Goal: Find specific page/section: Find specific page/section

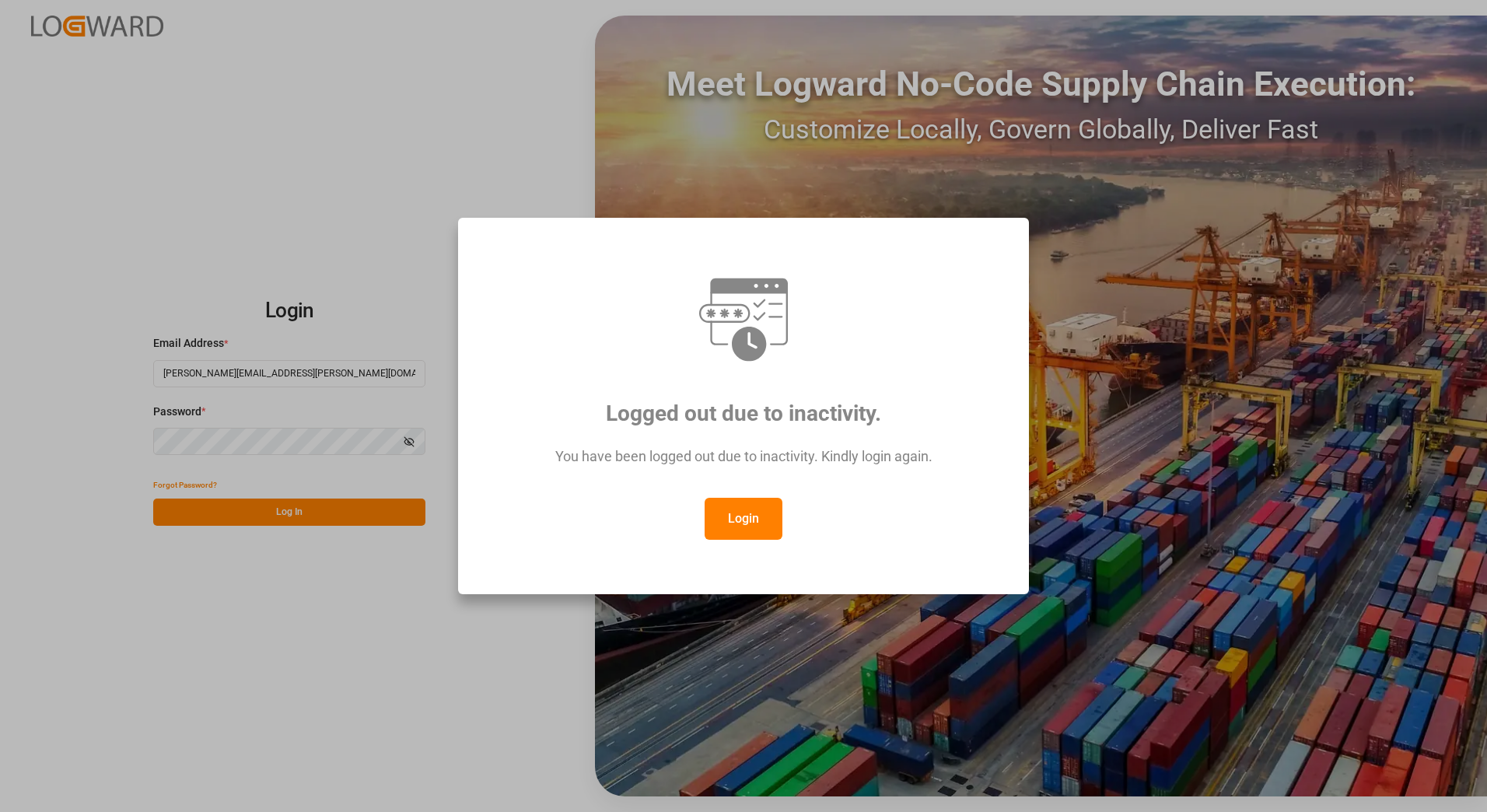
click at [741, 525] on button "Login" at bounding box center [744, 518] width 78 height 42
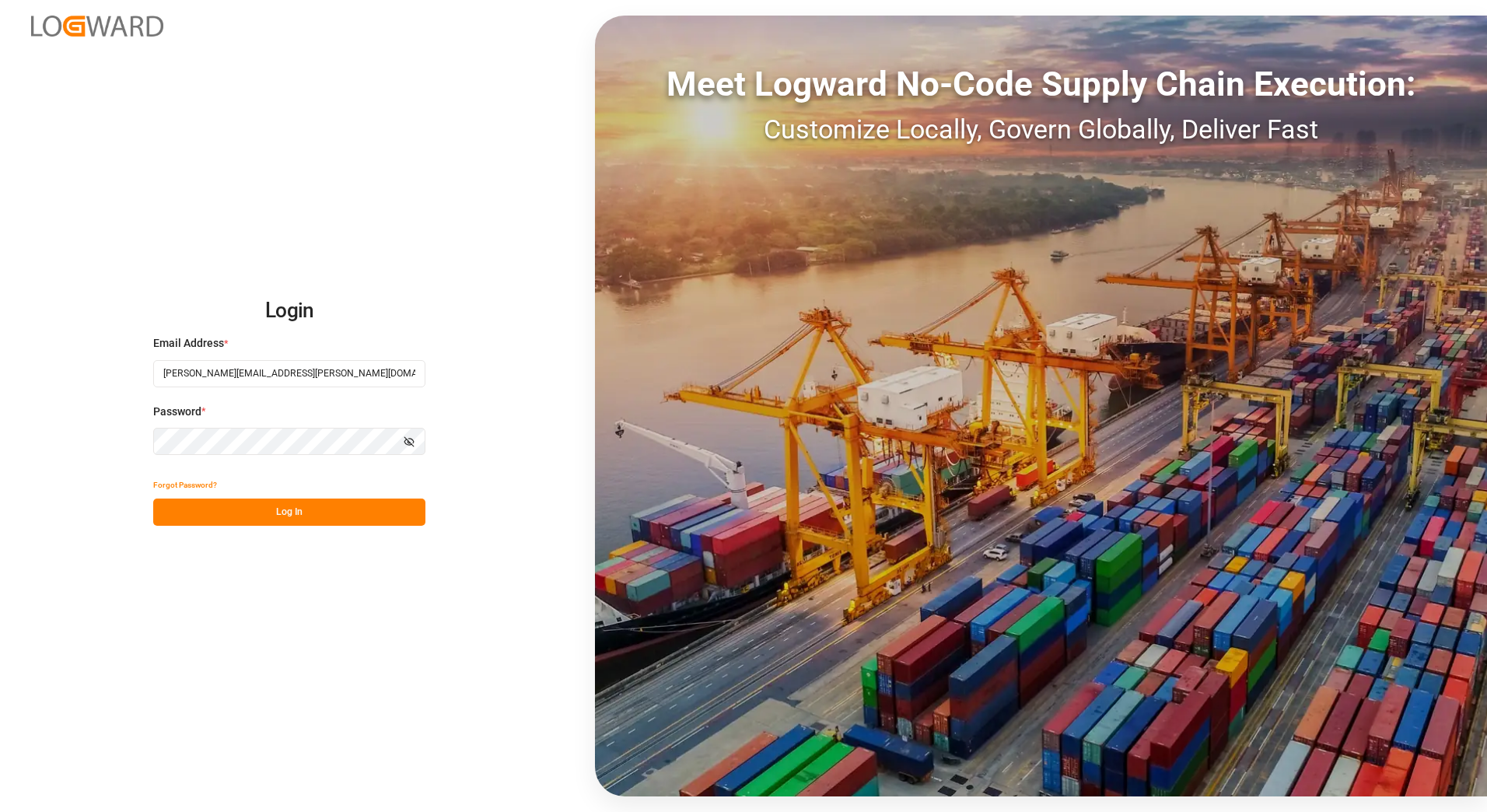
click at [348, 512] on button "Log In" at bounding box center [289, 511] width 273 height 27
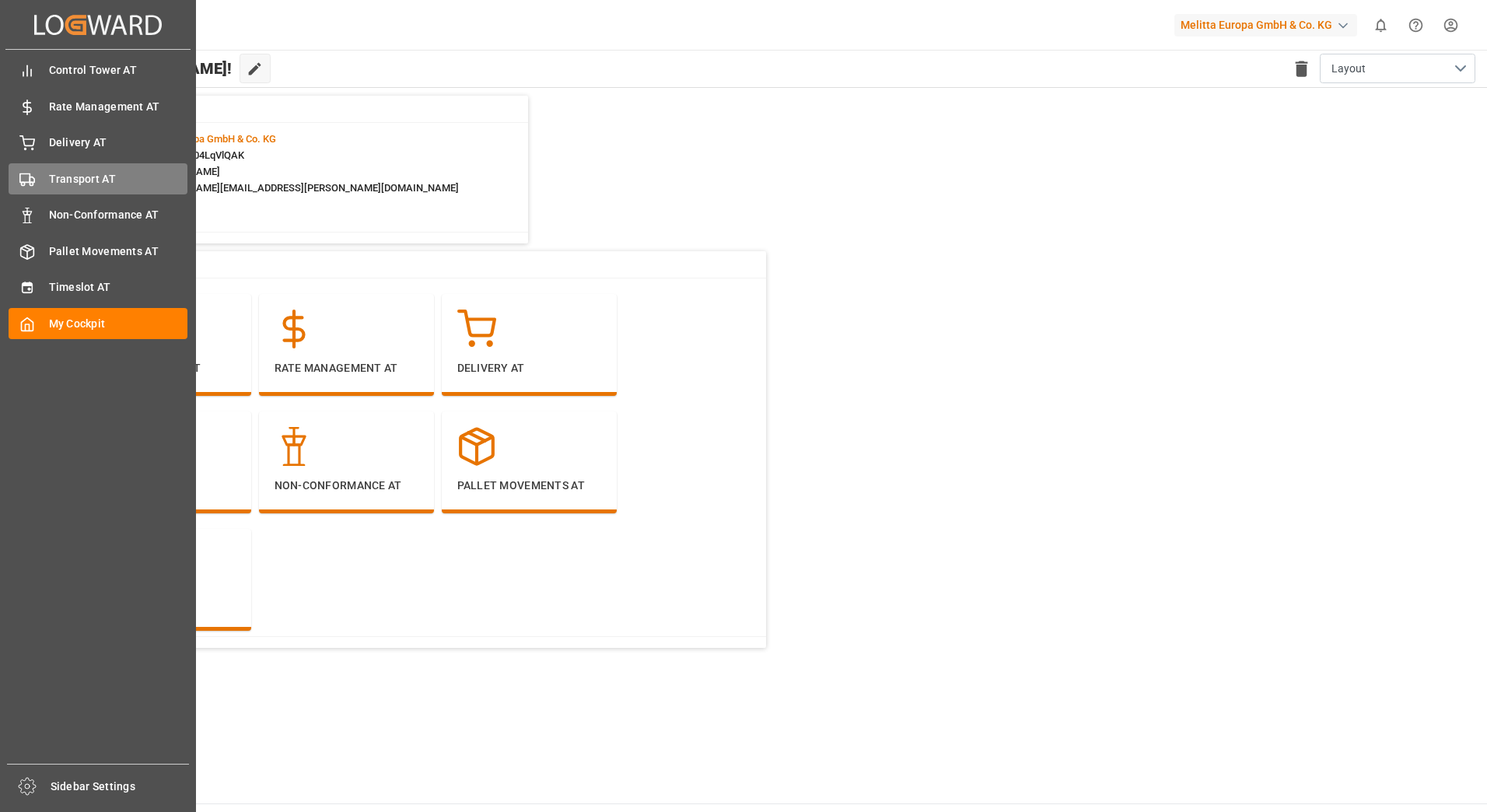
click at [50, 177] on span "Transport AT" at bounding box center [119, 179] width 139 height 16
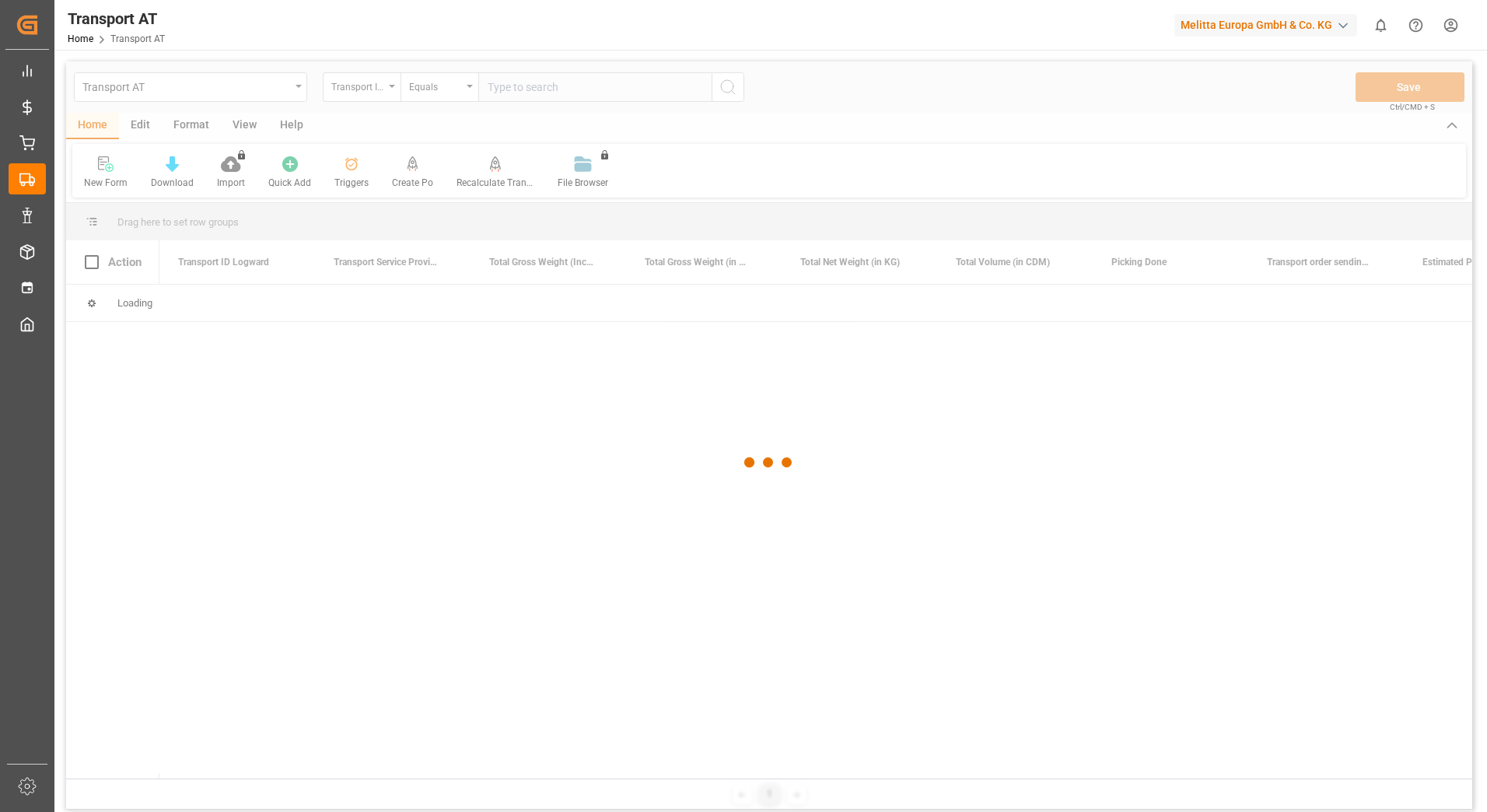
click at [386, 91] on div at bounding box center [769, 463] width 1407 height 803
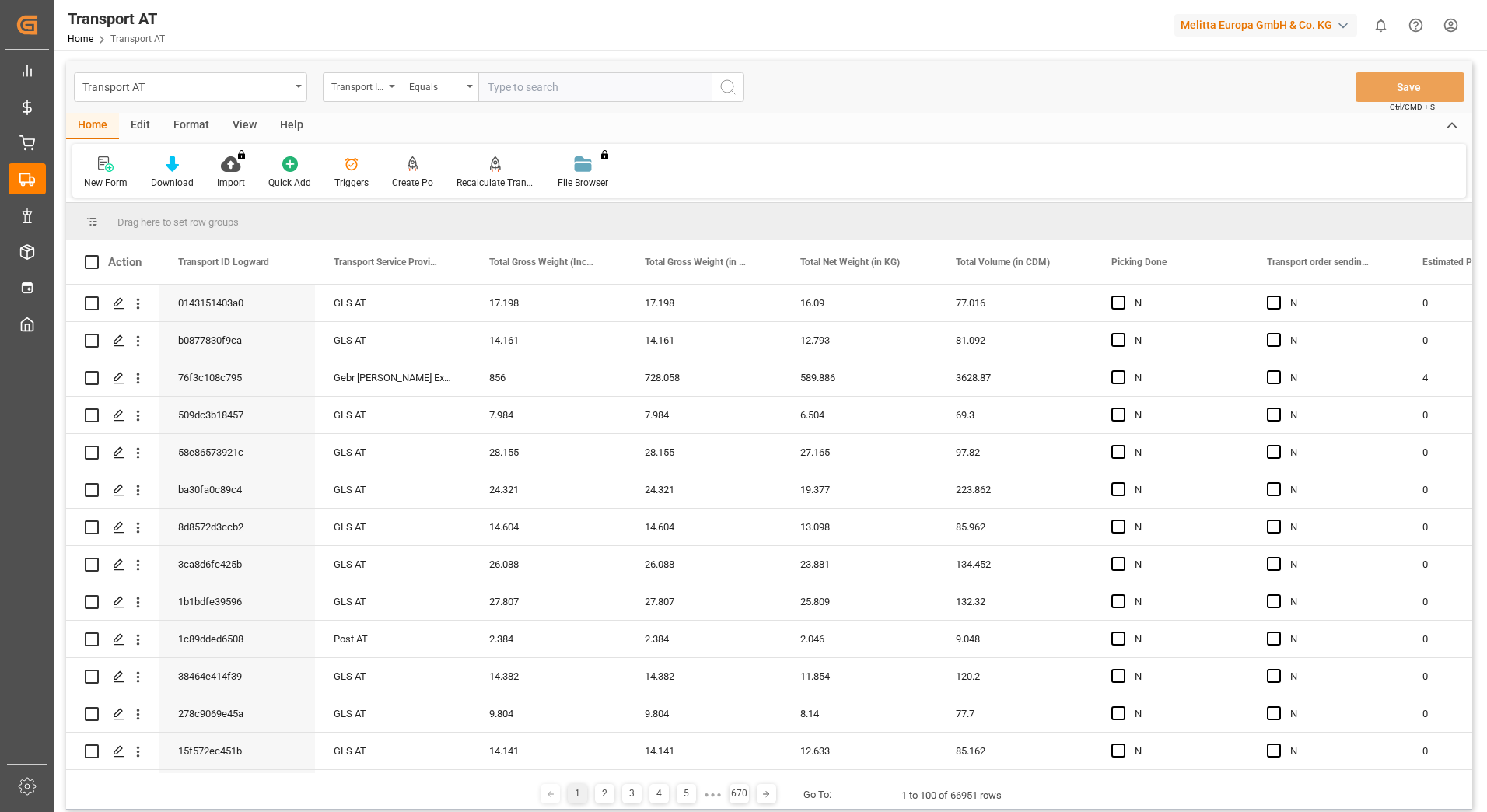
click at [386, 91] on div "Transport ID Logward" at bounding box center [362, 87] width 78 height 30
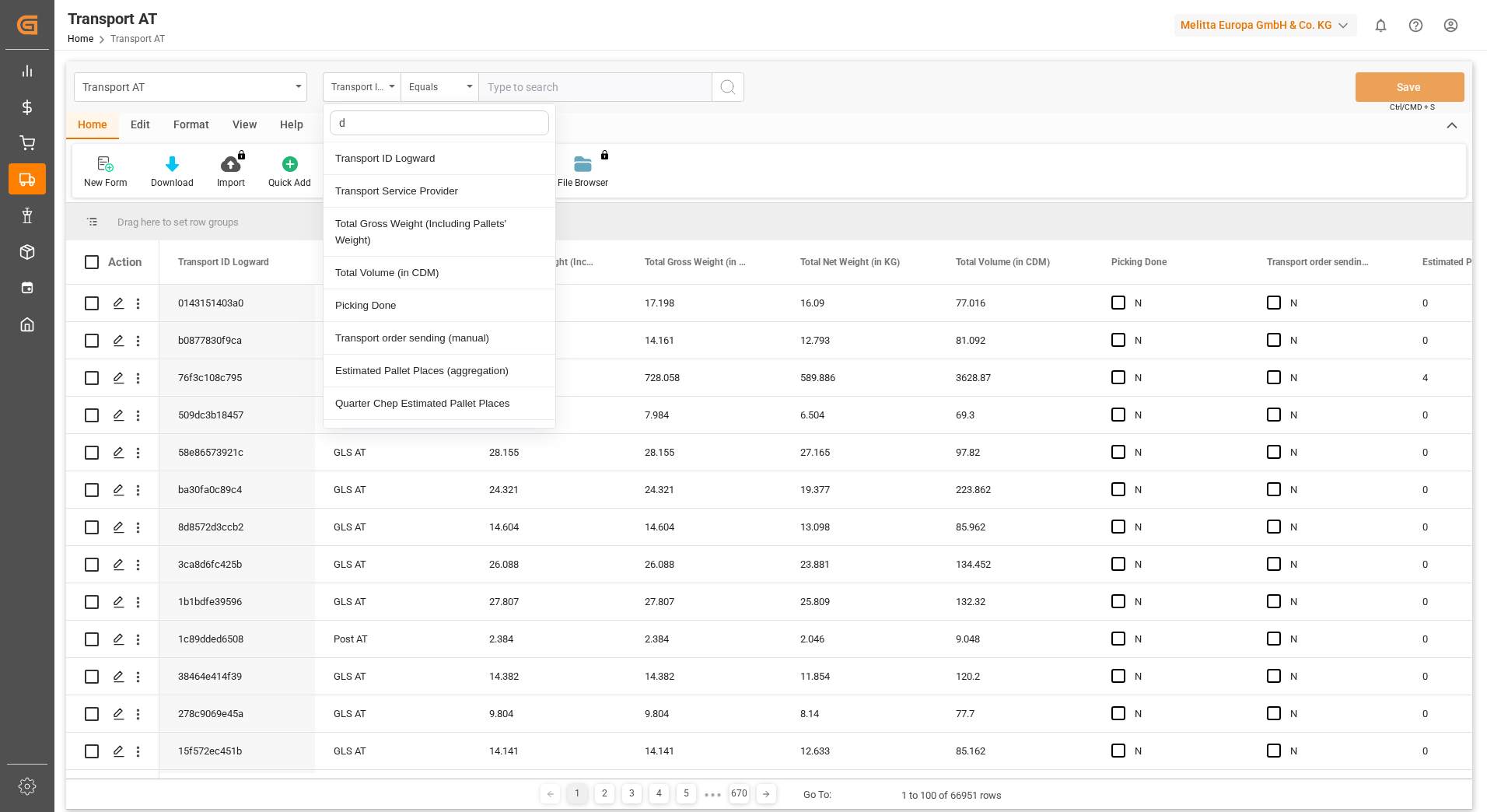
type input "do"
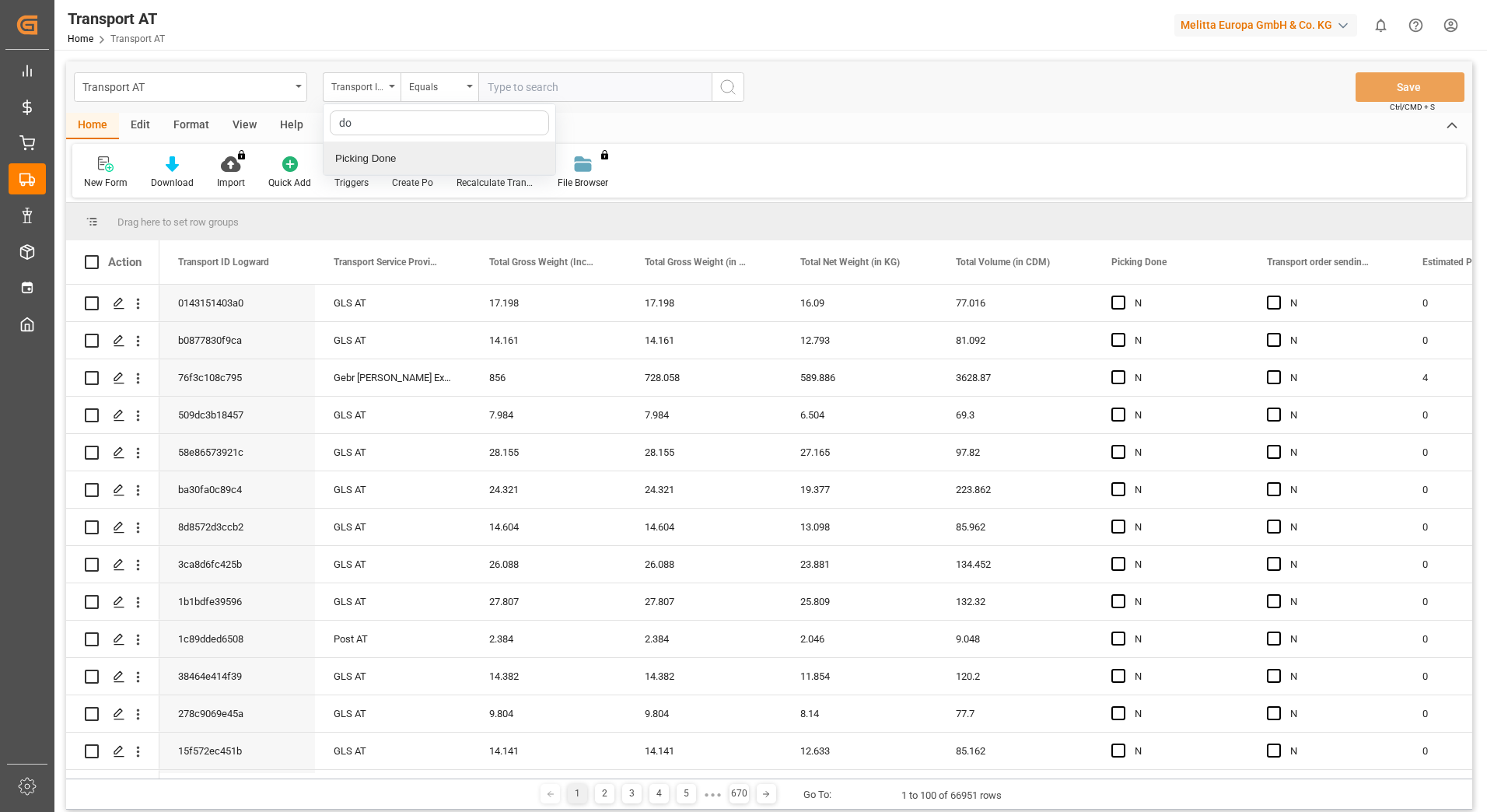
click at [382, 164] on div "Picking Done" at bounding box center [439, 158] width 232 height 33
click at [548, 92] on input "text" at bounding box center [595, 87] width 234 height 30
type input "Y"
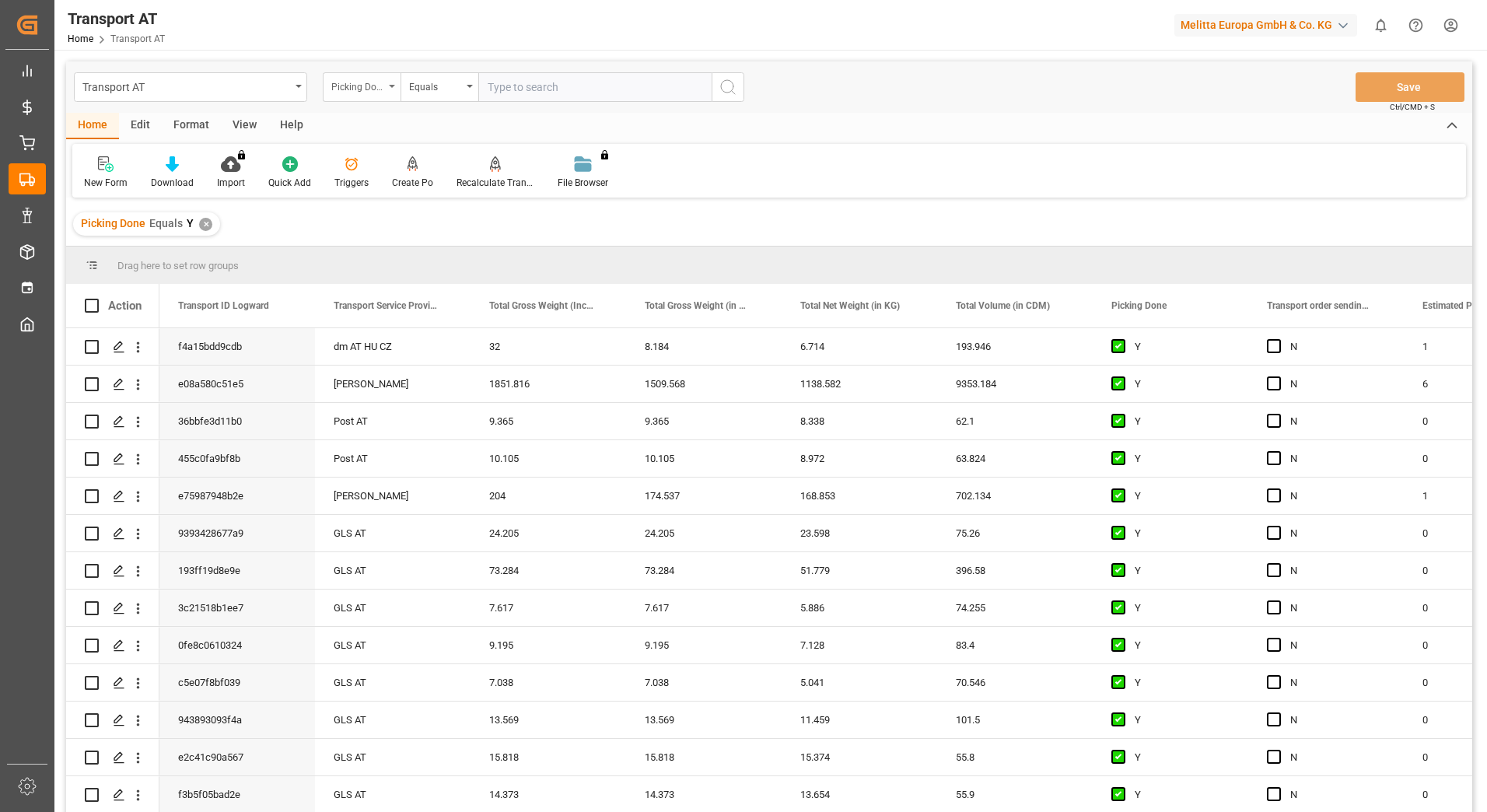
click at [386, 85] on div "Picking Done" at bounding box center [362, 87] width 78 height 30
type input "manu"
click at [410, 158] on div "Transport order sending (manual)" at bounding box center [439, 158] width 232 height 33
click at [500, 87] on input "text" at bounding box center [595, 87] width 234 height 30
type input "N"
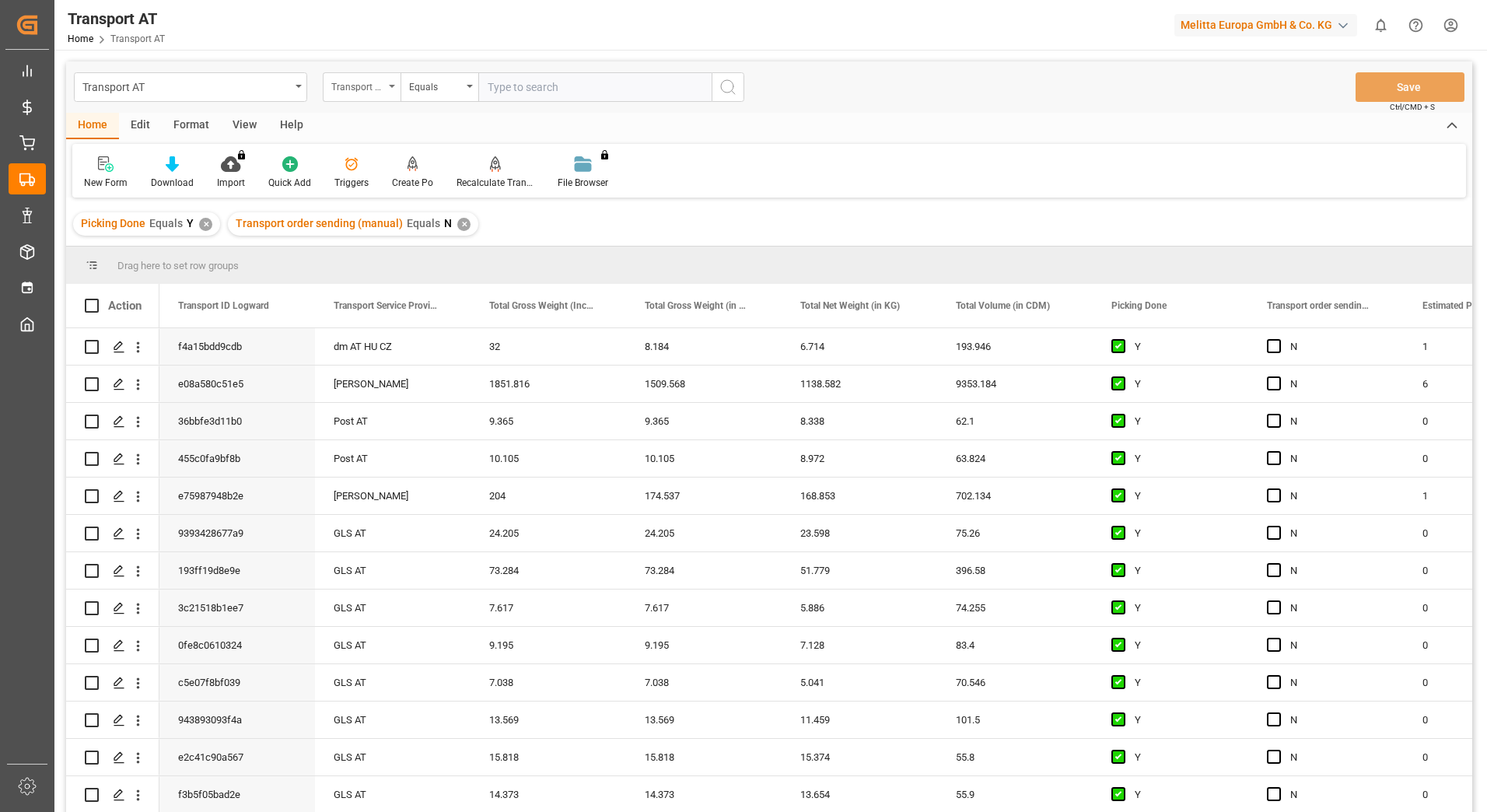
click at [393, 92] on div "Transport order sending (manual)" at bounding box center [362, 87] width 78 height 30
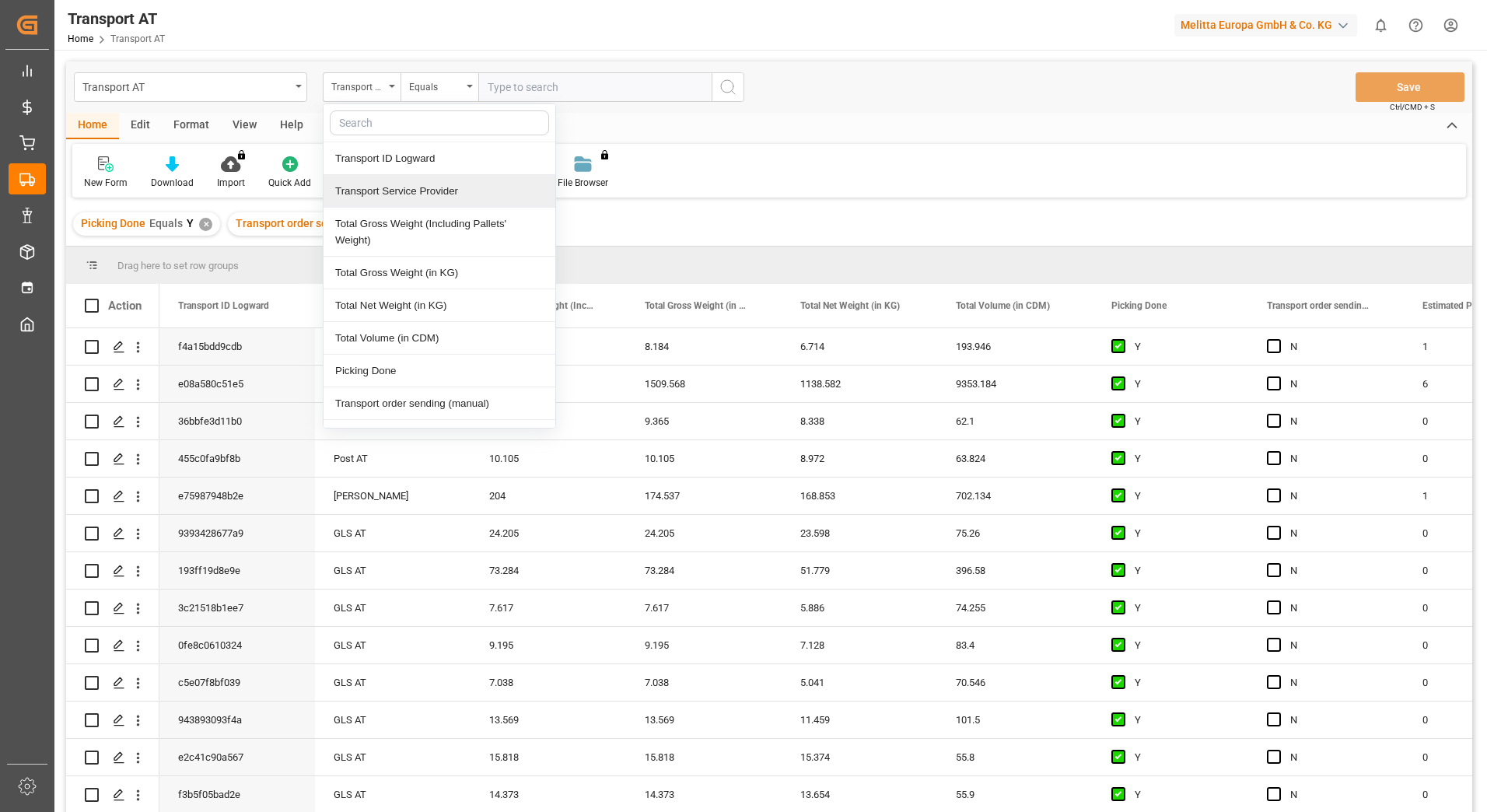
click at [401, 188] on div "Transport Service Provider" at bounding box center [439, 191] width 232 height 33
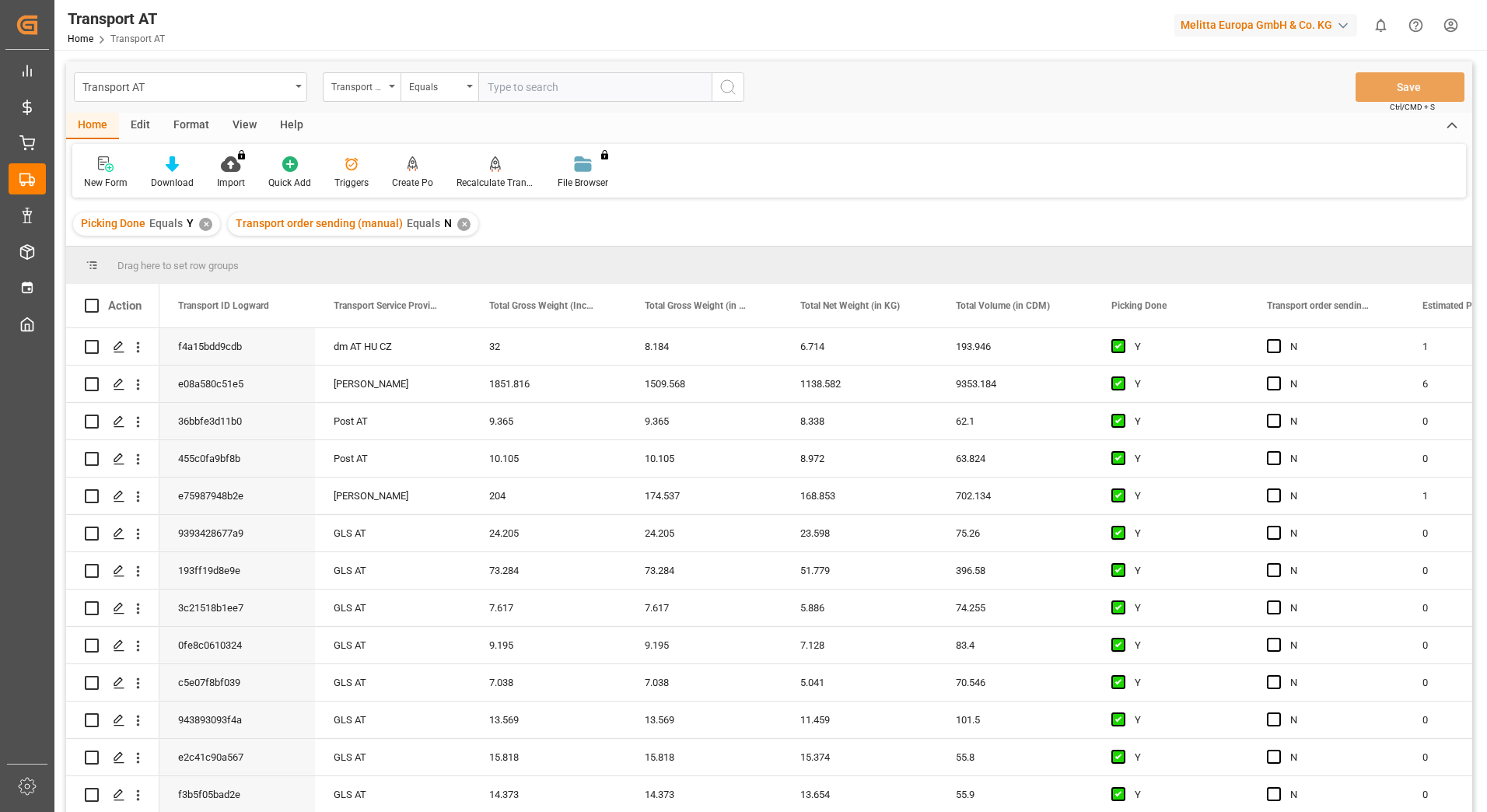
click at [564, 86] on input "text" at bounding box center [595, 87] width 234 height 30
type input "gebr [PERSON_NAME]"
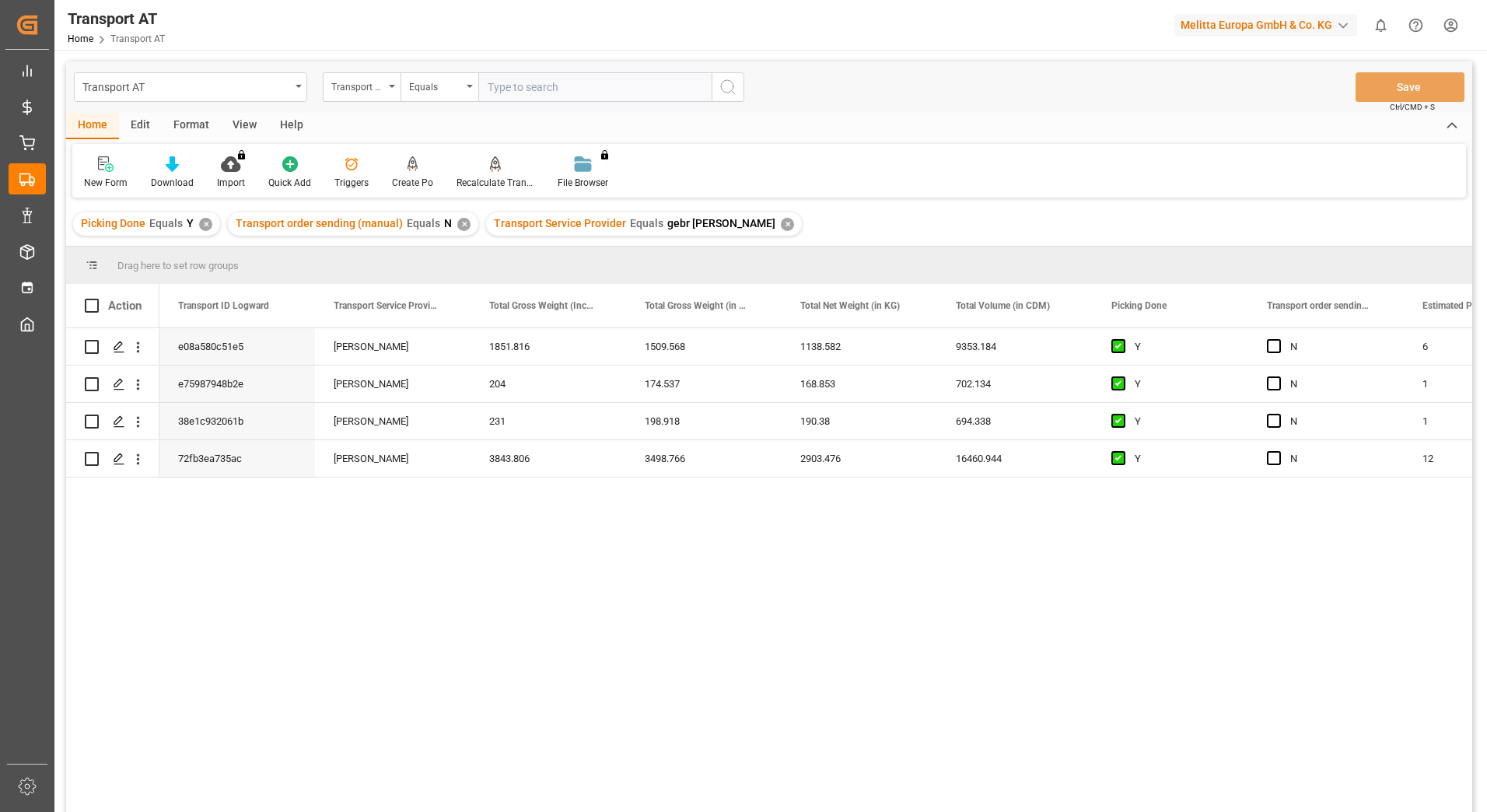
click at [251, 124] on div "View" at bounding box center [244, 126] width 48 height 27
click at [106, 166] on icon at bounding box center [100, 164] width 16 height 16
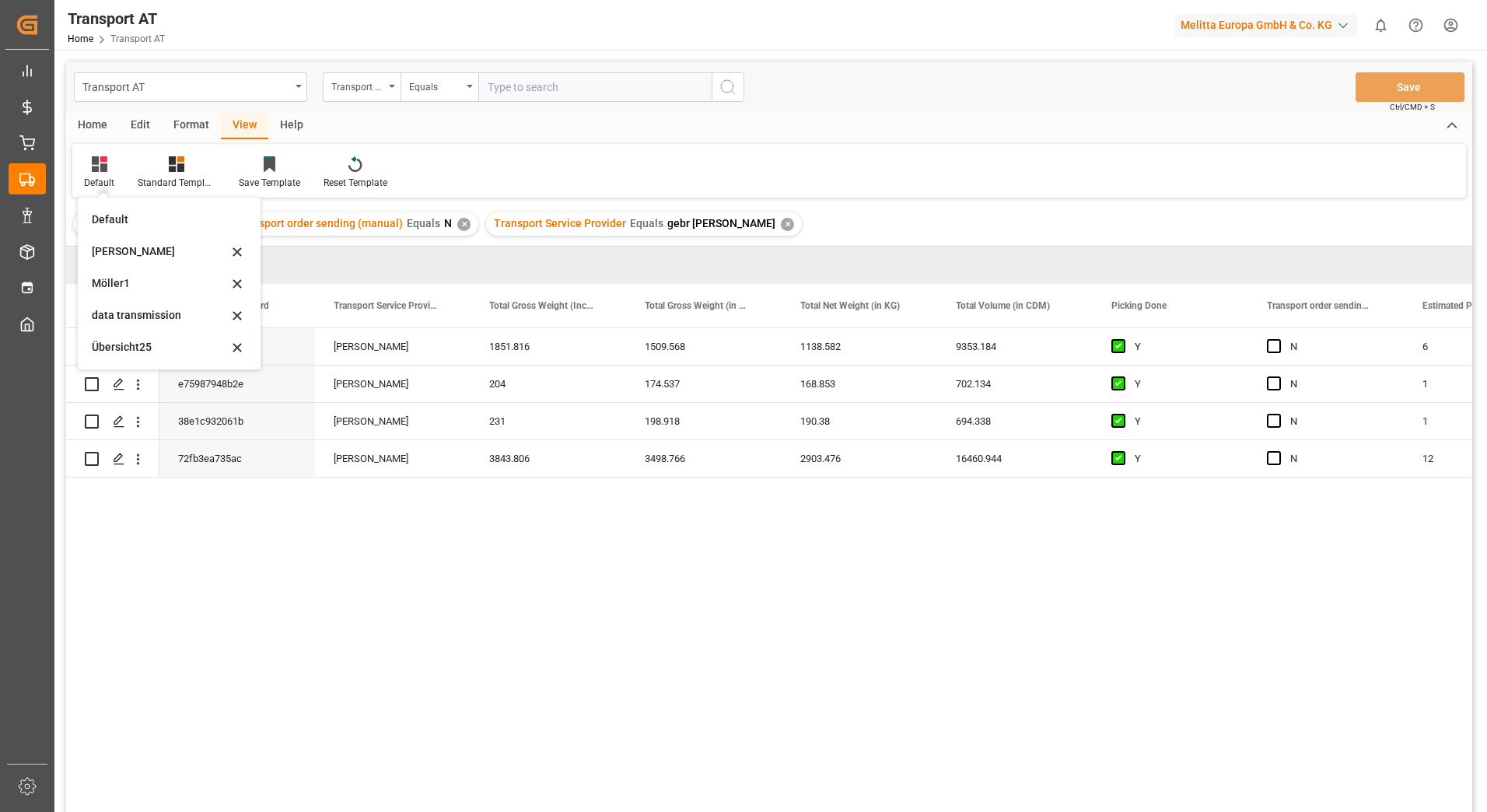
click at [118, 308] on div "data transmission" at bounding box center [160, 315] width 136 height 16
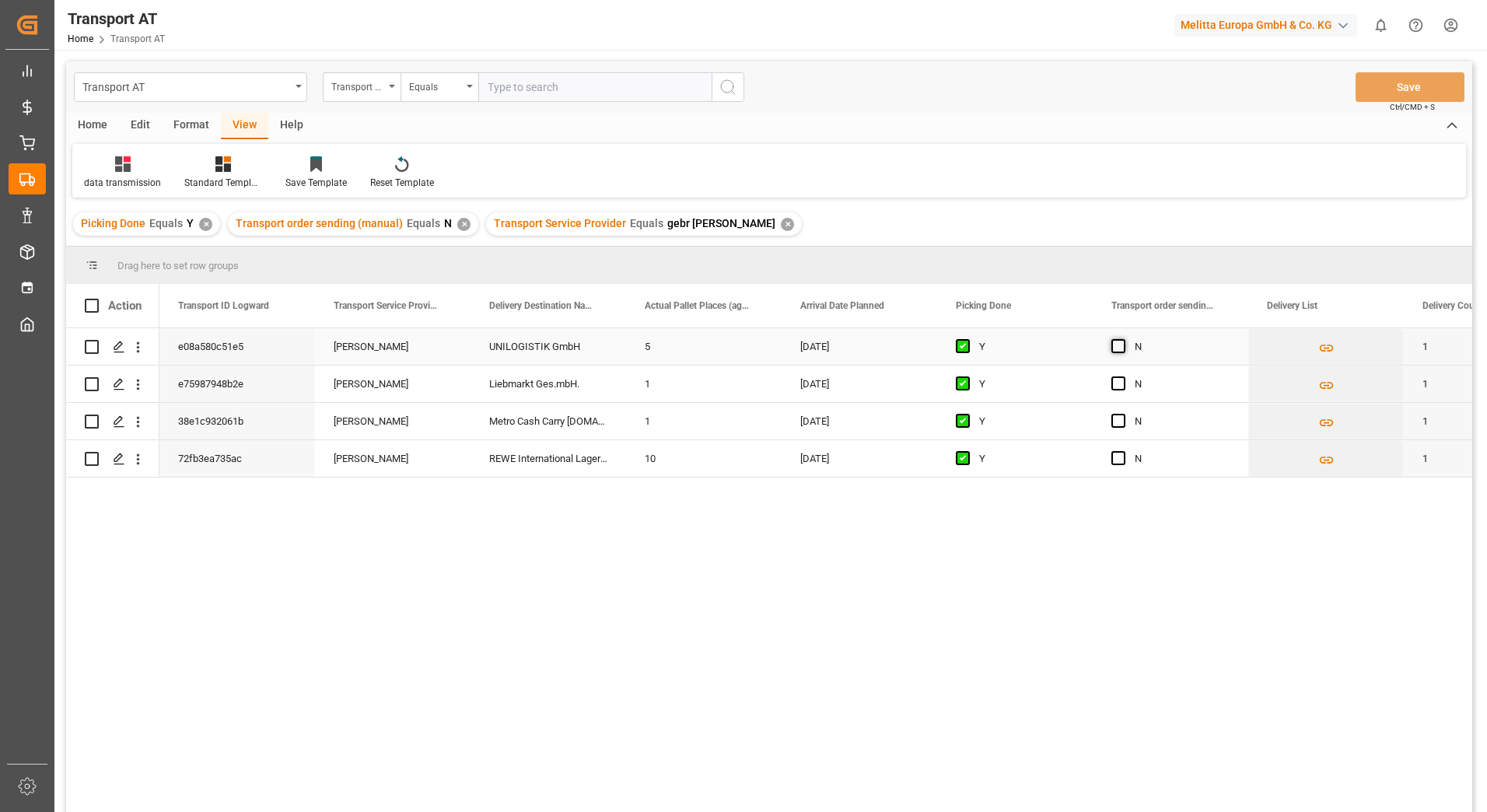
click at [1119, 351] on span "Press SPACE to select this row." at bounding box center [1118, 346] width 14 height 14
click at [1123, 339] on input "Press SPACE to select this row." at bounding box center [1123, 339] width 0 height 0
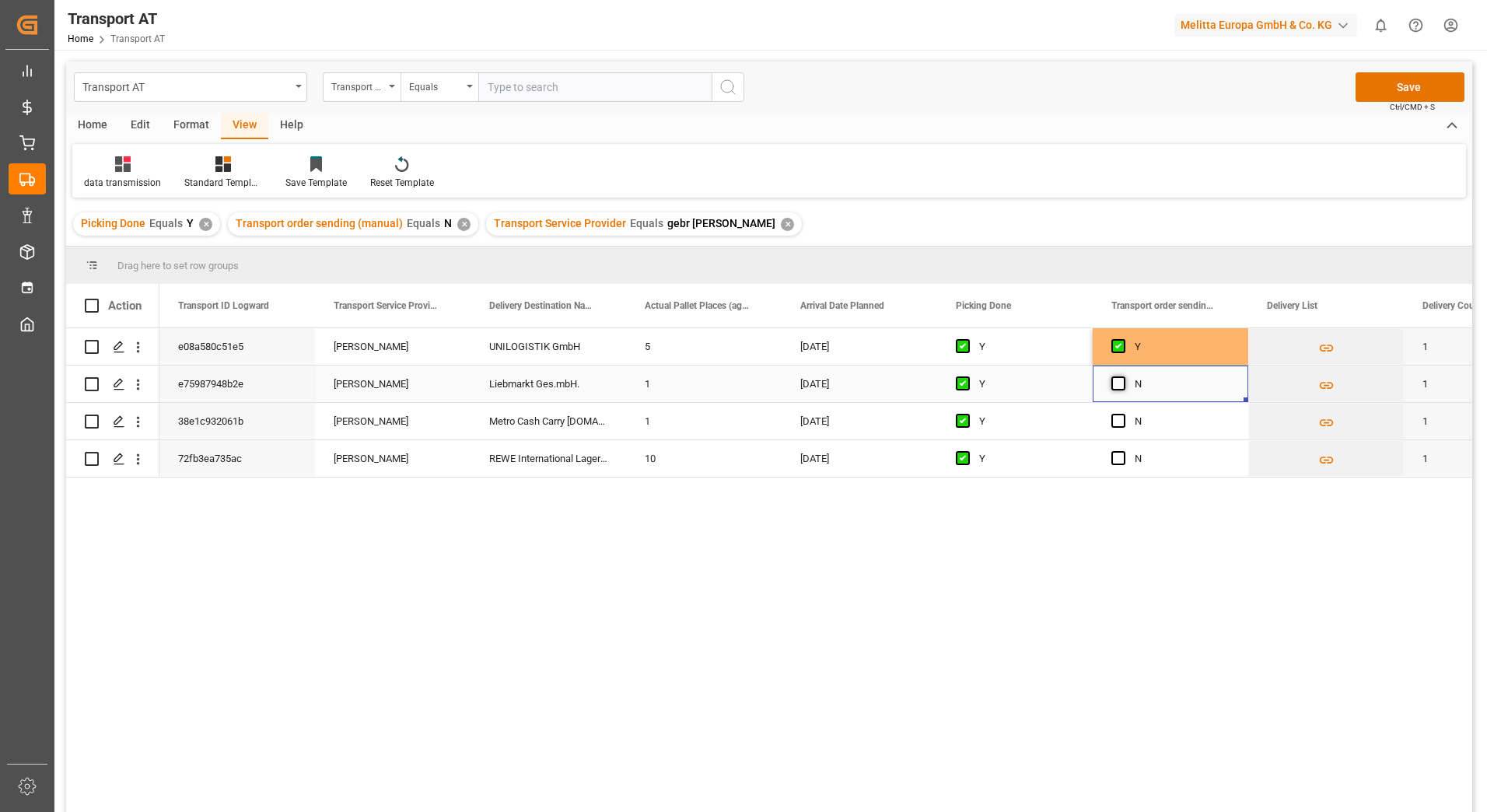
click at [1118, 383] on span "Press SPACE to select this row." at bounding box center [1118, 383] width 14 height 14
click at [1123, 376] on input "Press SPACE to select this row." at bounding box center [1123, 376] width 0 height 0
click at [1117, 418] on span "Press SPACE to select this row." at bounding box center [1118, 421] width 14 height 14
click at [1123, 414] on input "Press SPACE to select this row." at bounding box center [1123, 414] width 0 height 0
click at [1116, 460] on span "Press SPACE to select this row." at bounding box center [1118, 458] width 14 height 14
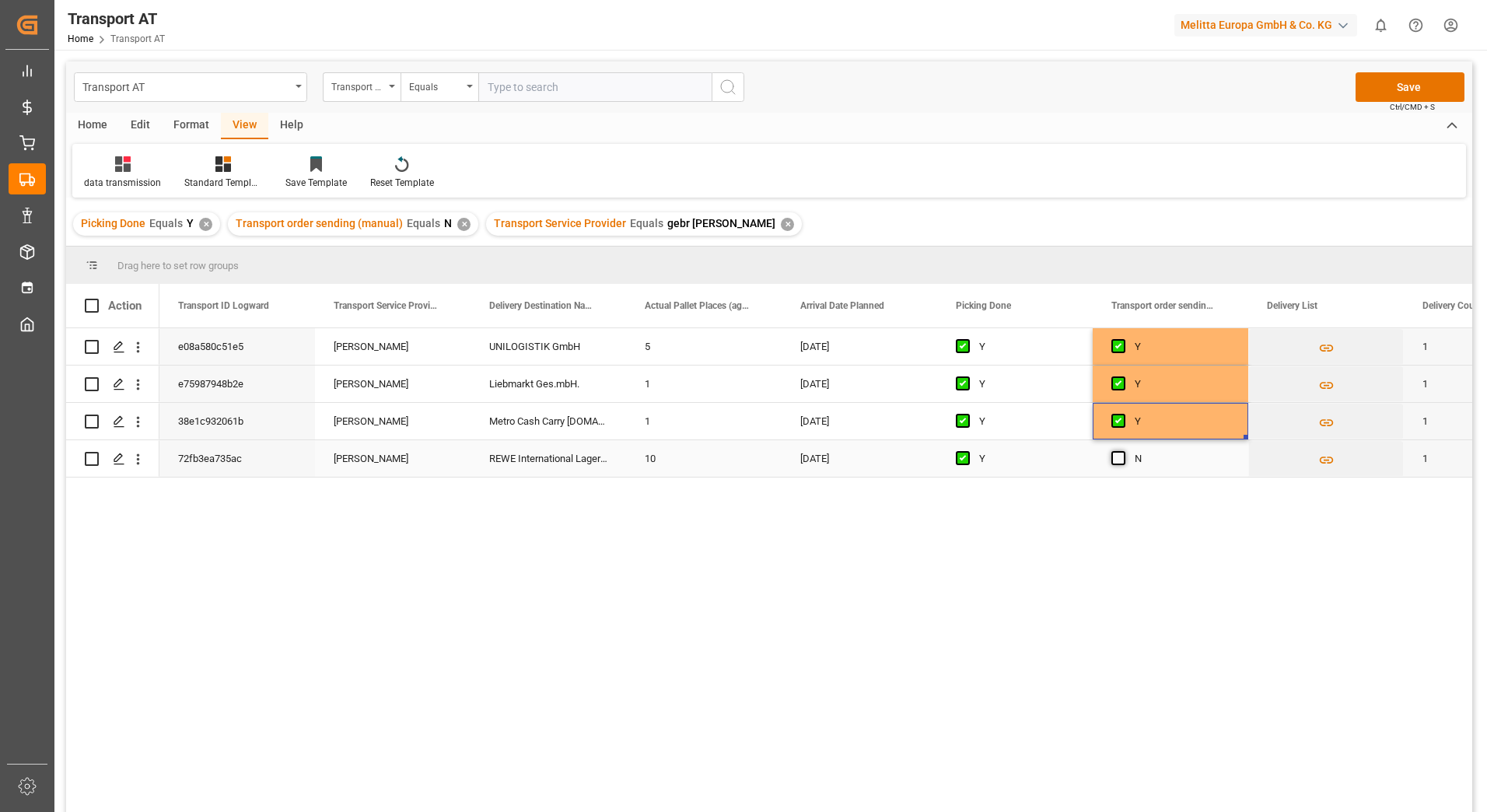
click at [1123, 451] on input "Press SPACE to select this row." at bounding box center [1123, 451] width 0 height 0
click at [1423, 83] on button "Save" at bounding box center [1410, 87] width 109 height 30
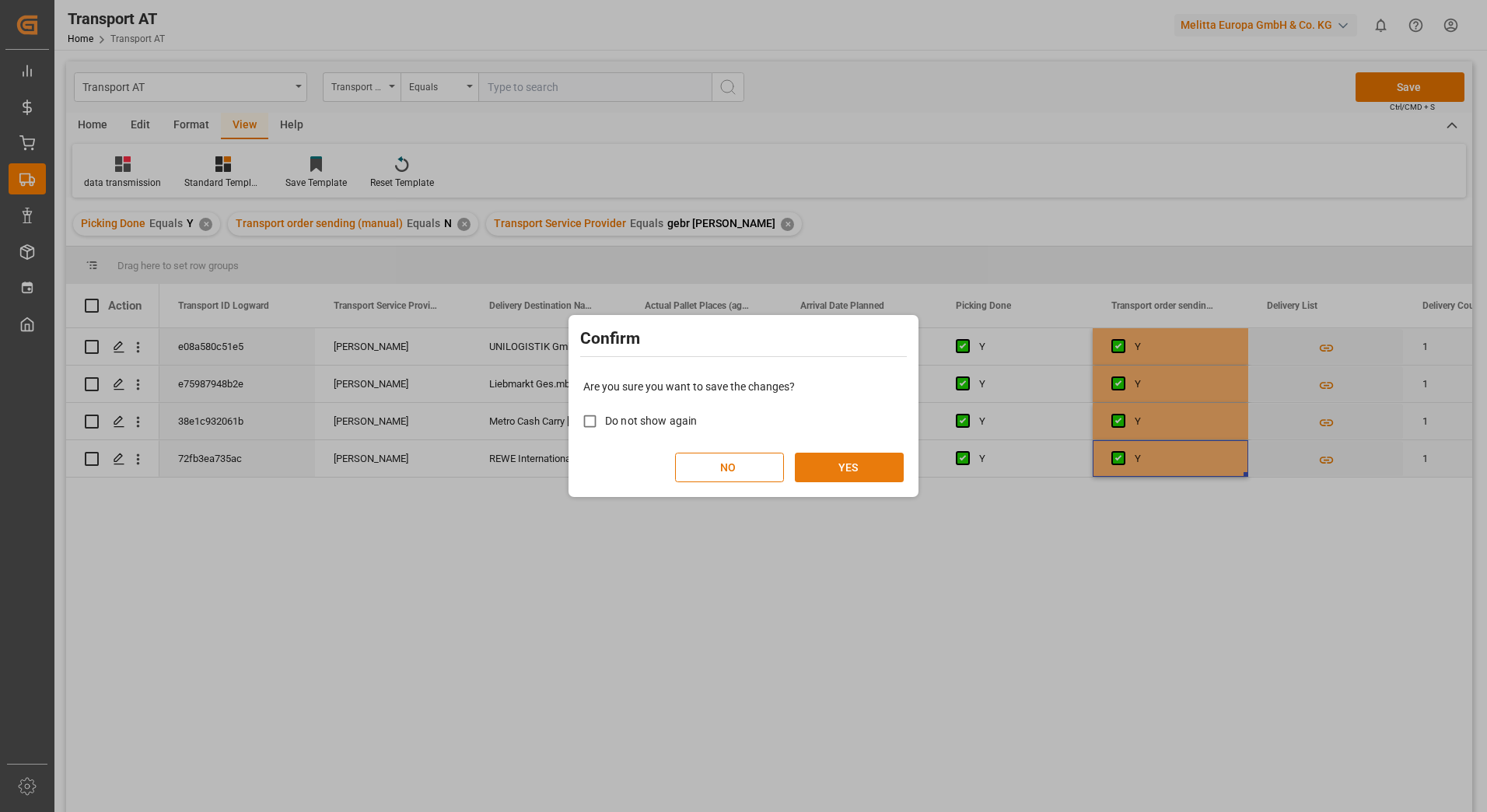
click at [850, 463] on button "YES" at bounding box center [849, 468] width 109 height 30
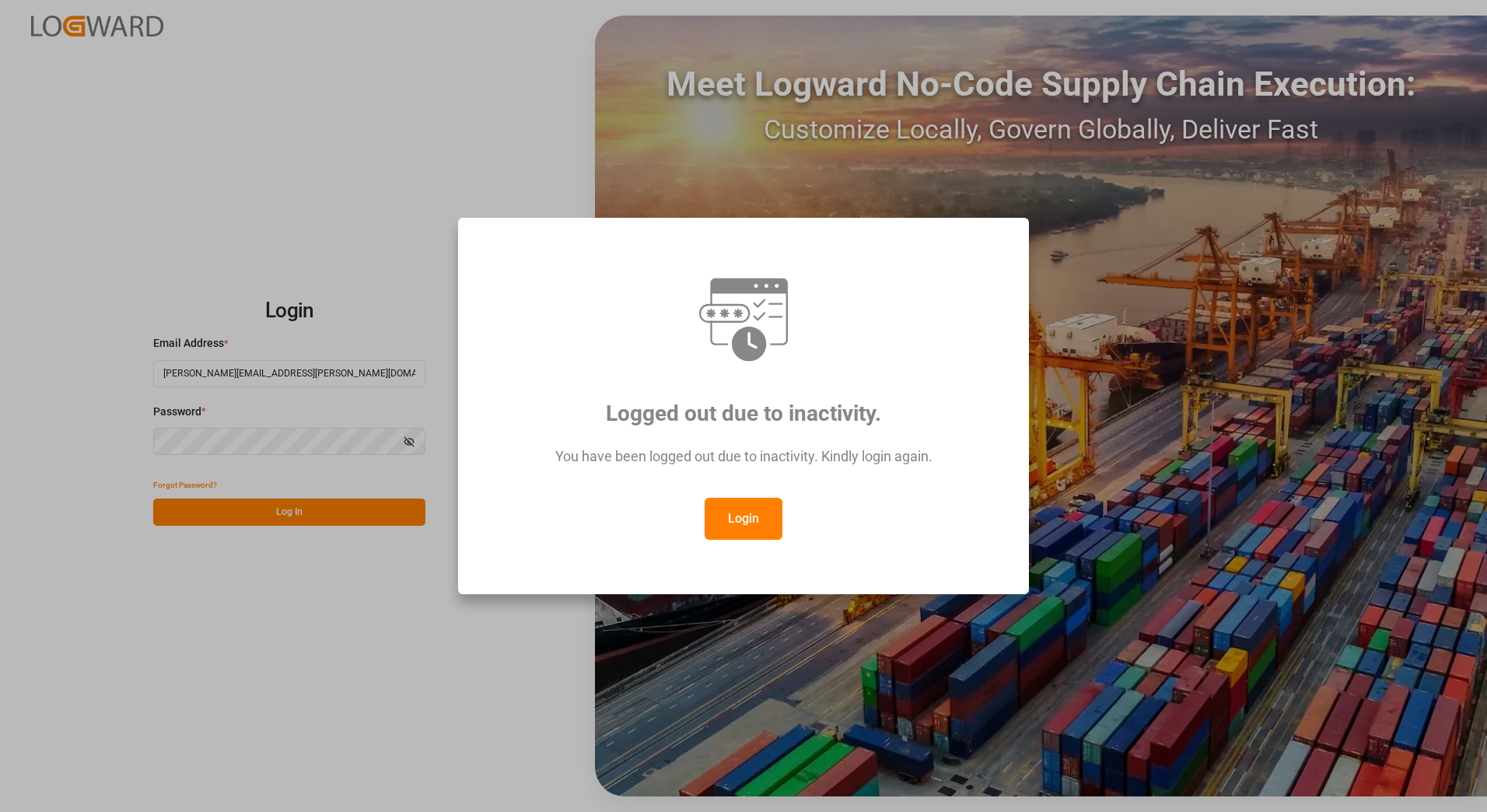
click at [720, 504] on button "Login" at bounding box center [744, 518] width 78 height 42
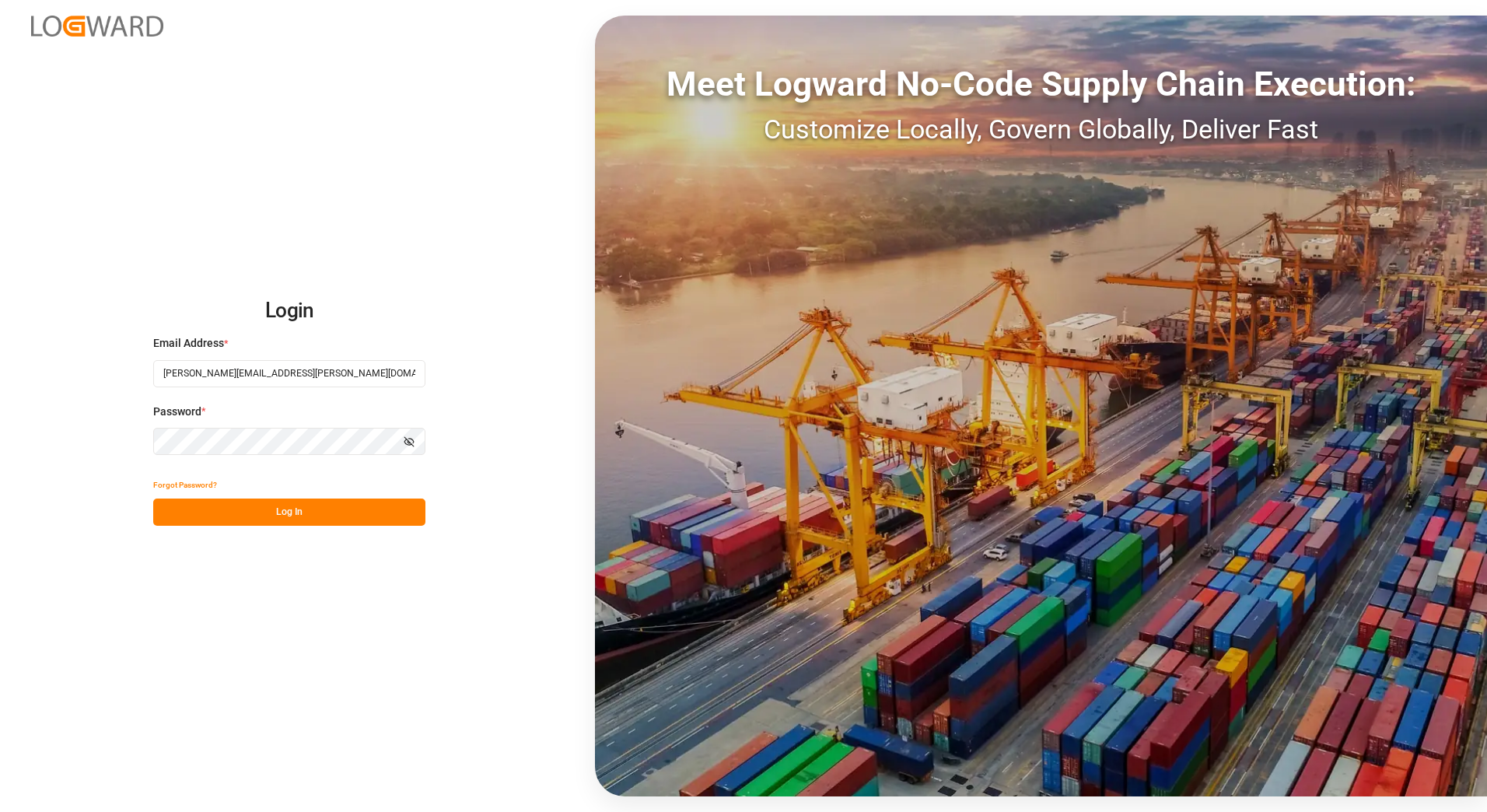
click at [327, 515] on button "Log In" at bounding box center [289, 511] width 273 height 27
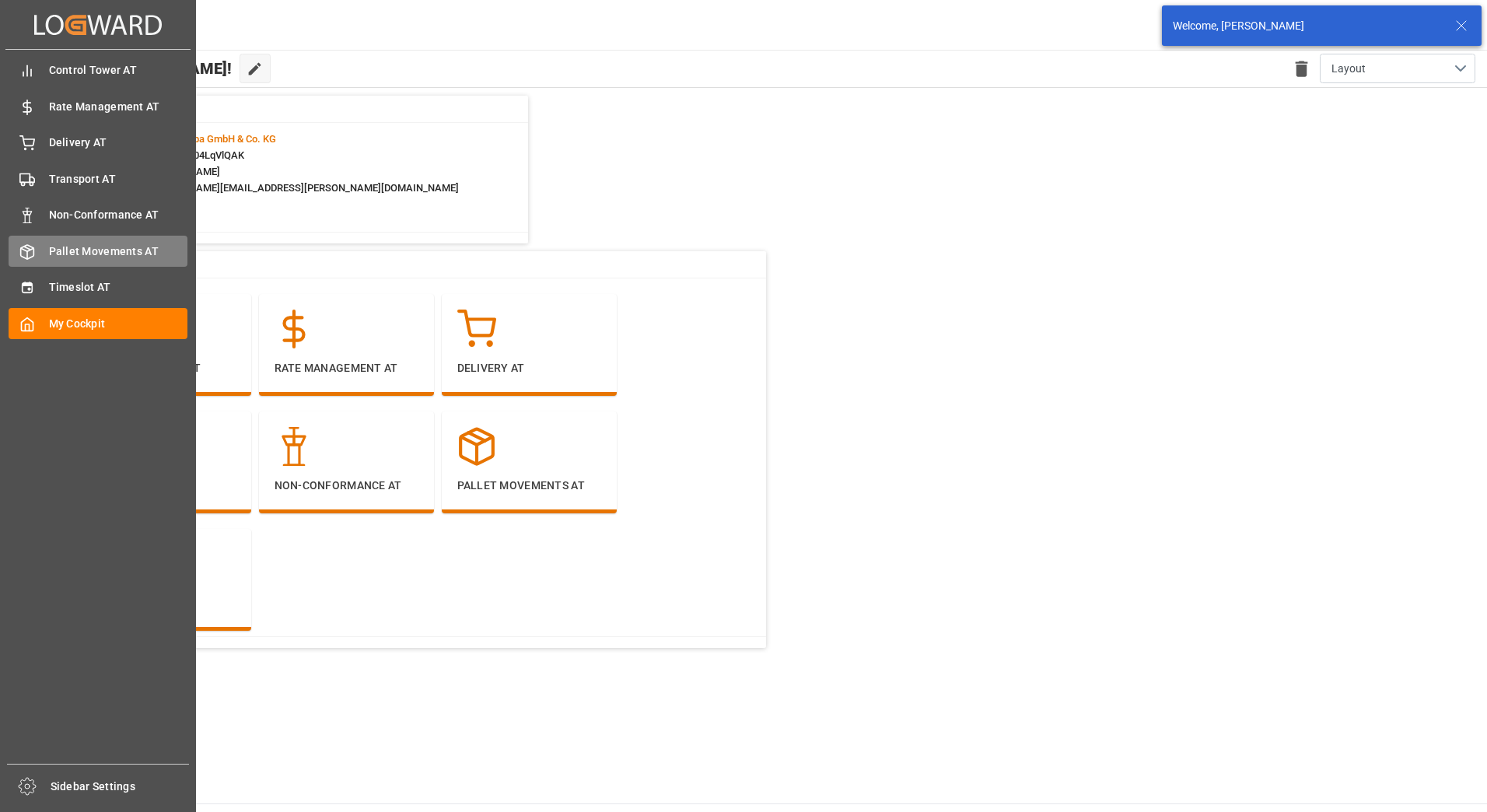
click at [62, 249] on span "Pallet Movements AT" at bounding box center [119, 251] width 139 height 16
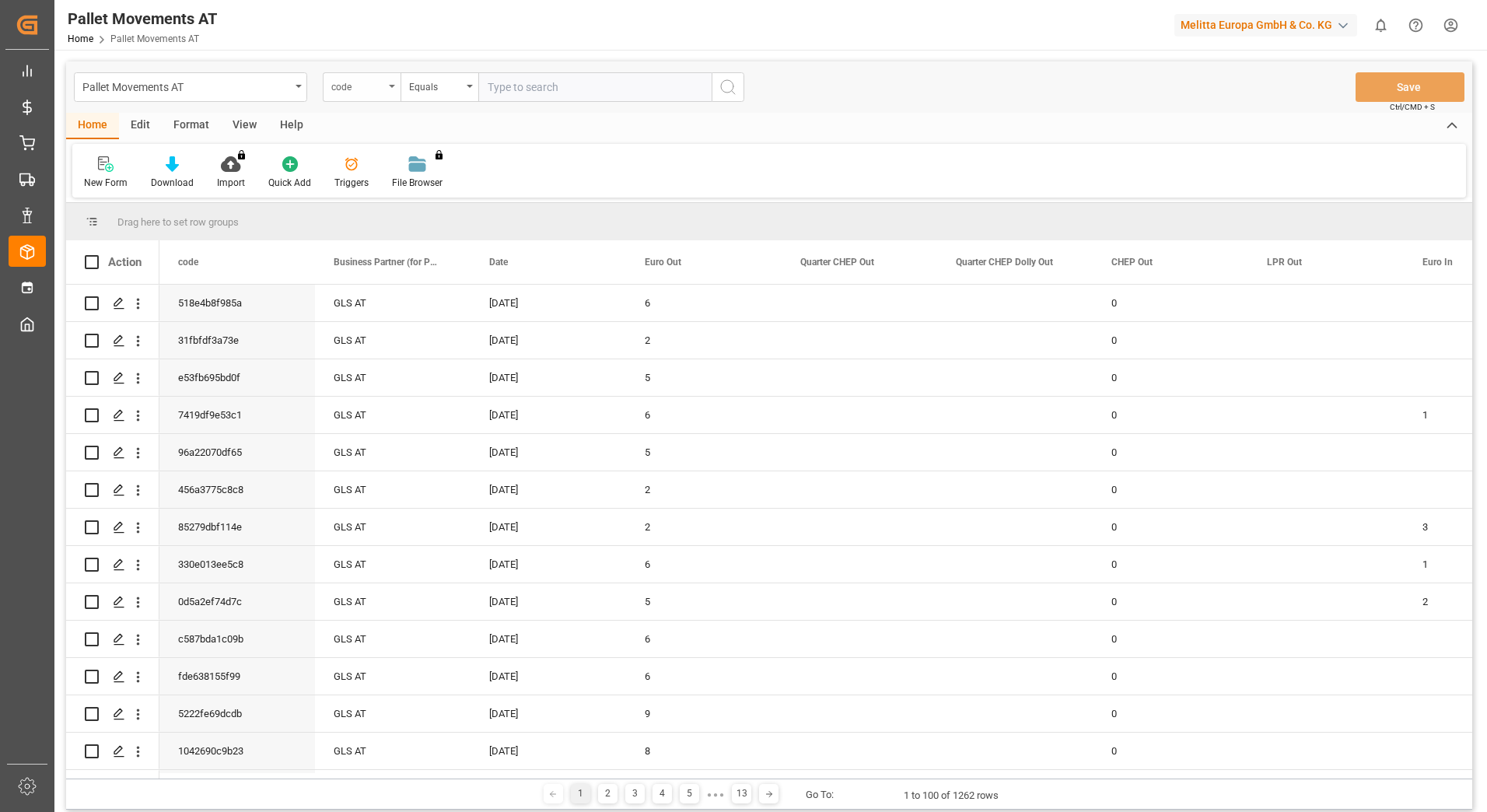
click at [394, 91] on div "code" at bounding box center [362, 87] width 78 height 30
type input "d"
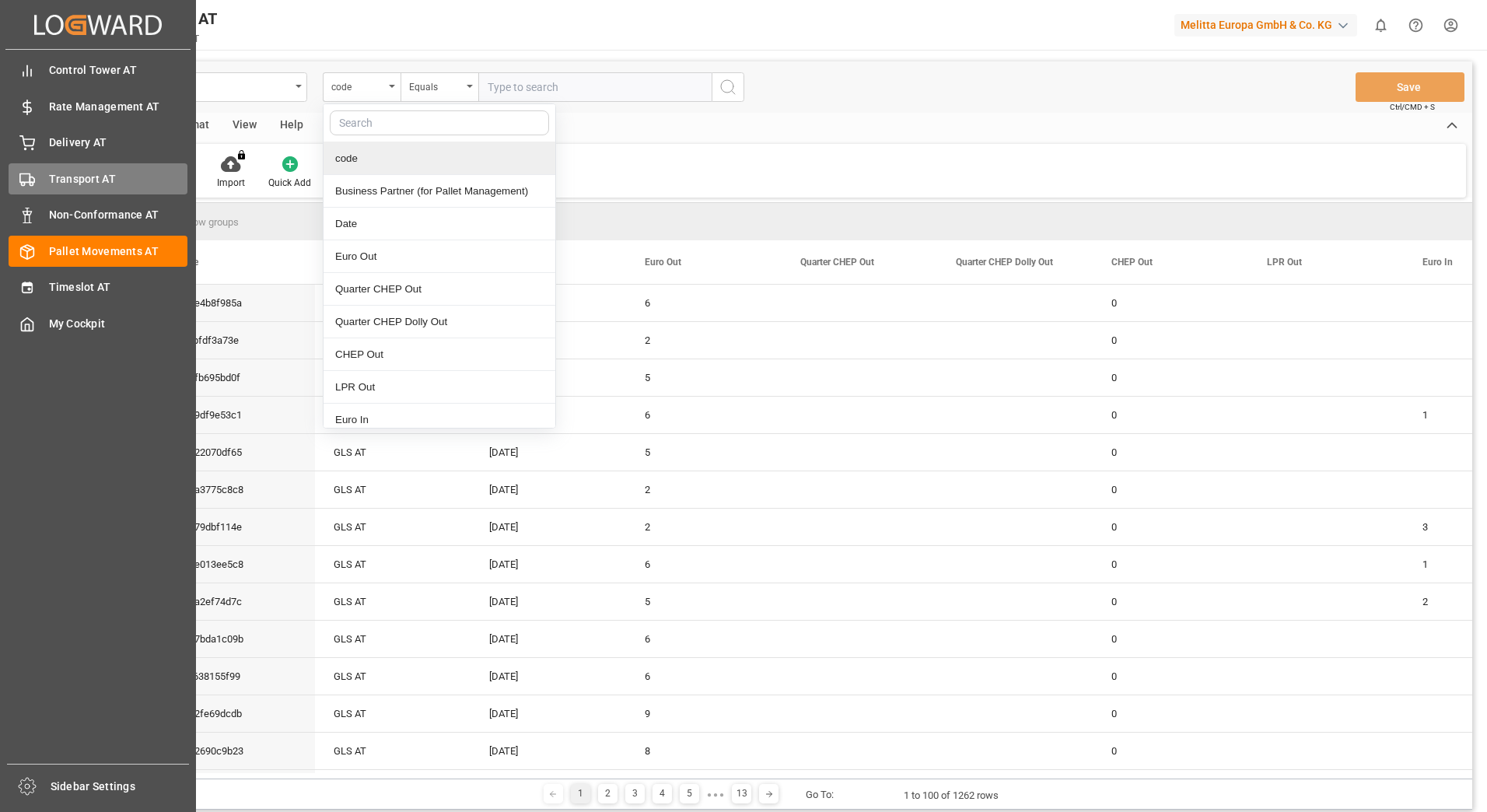
click at [41, 177] on div "Transport AT Transport AT" at bounding box center [98, 178] width 179 height 30
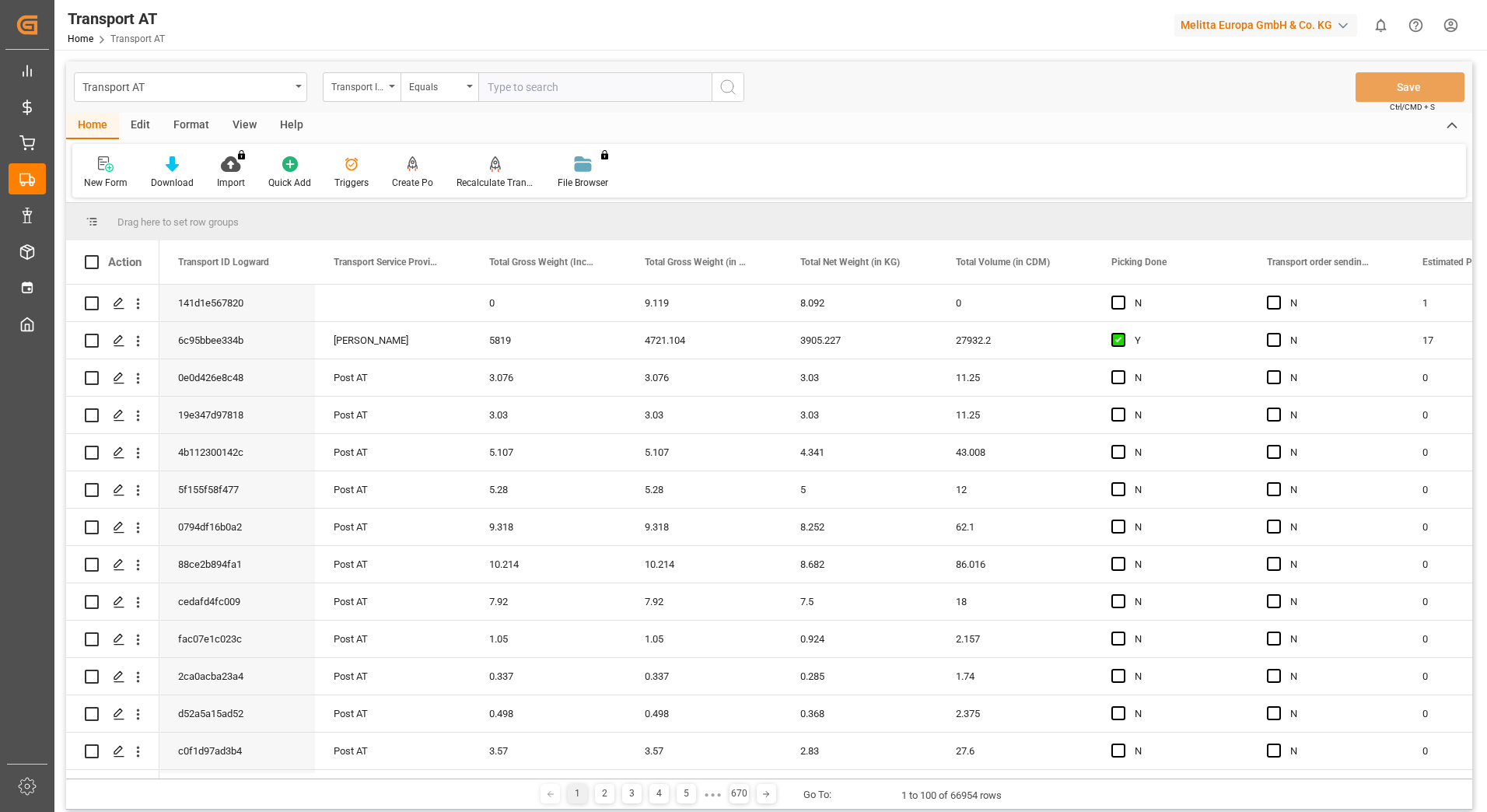
click at [387, 87] on div "Transport ID Logward" at bounding box center [362, 87] width 78 height 30
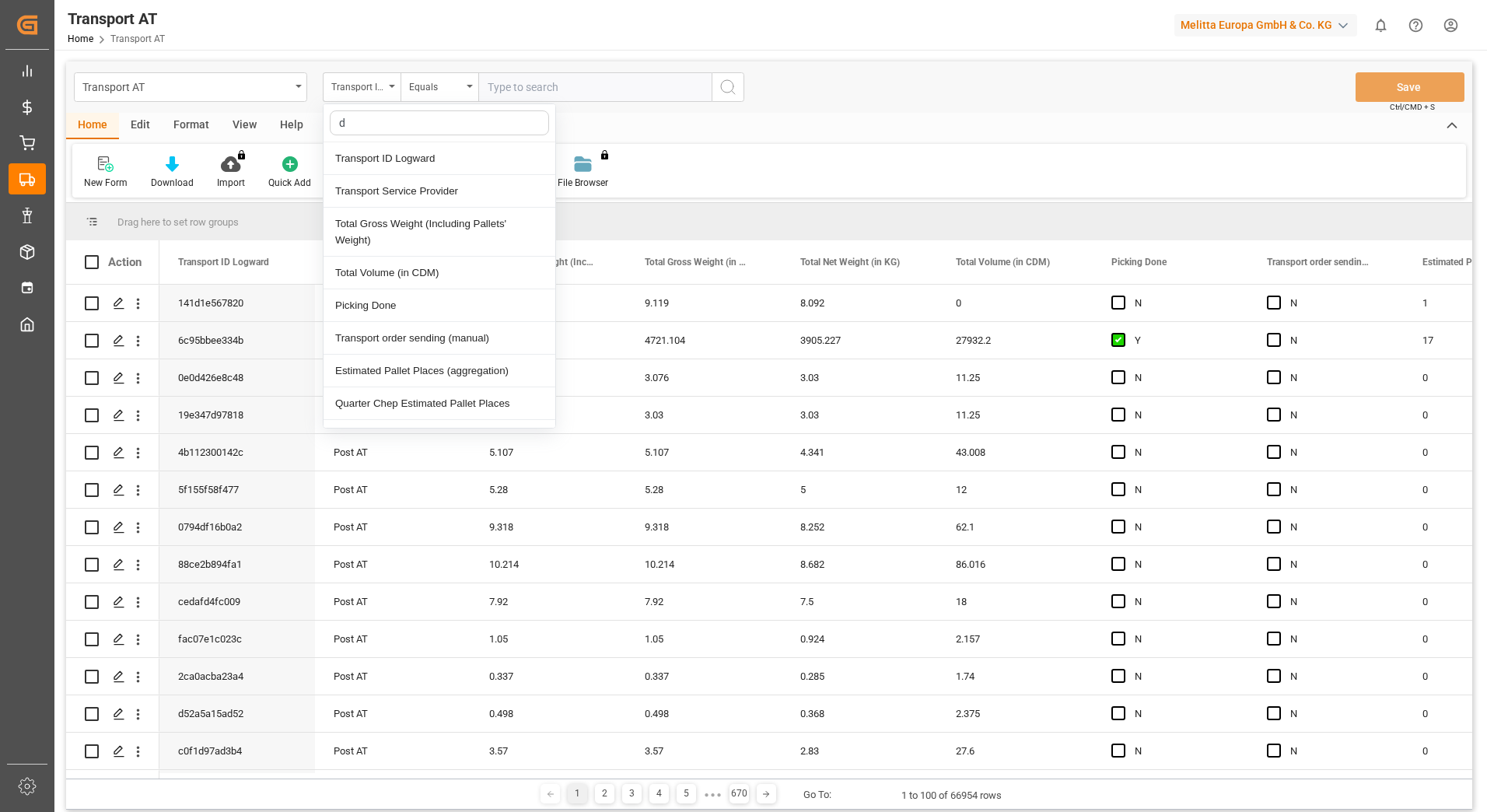
type input "do"
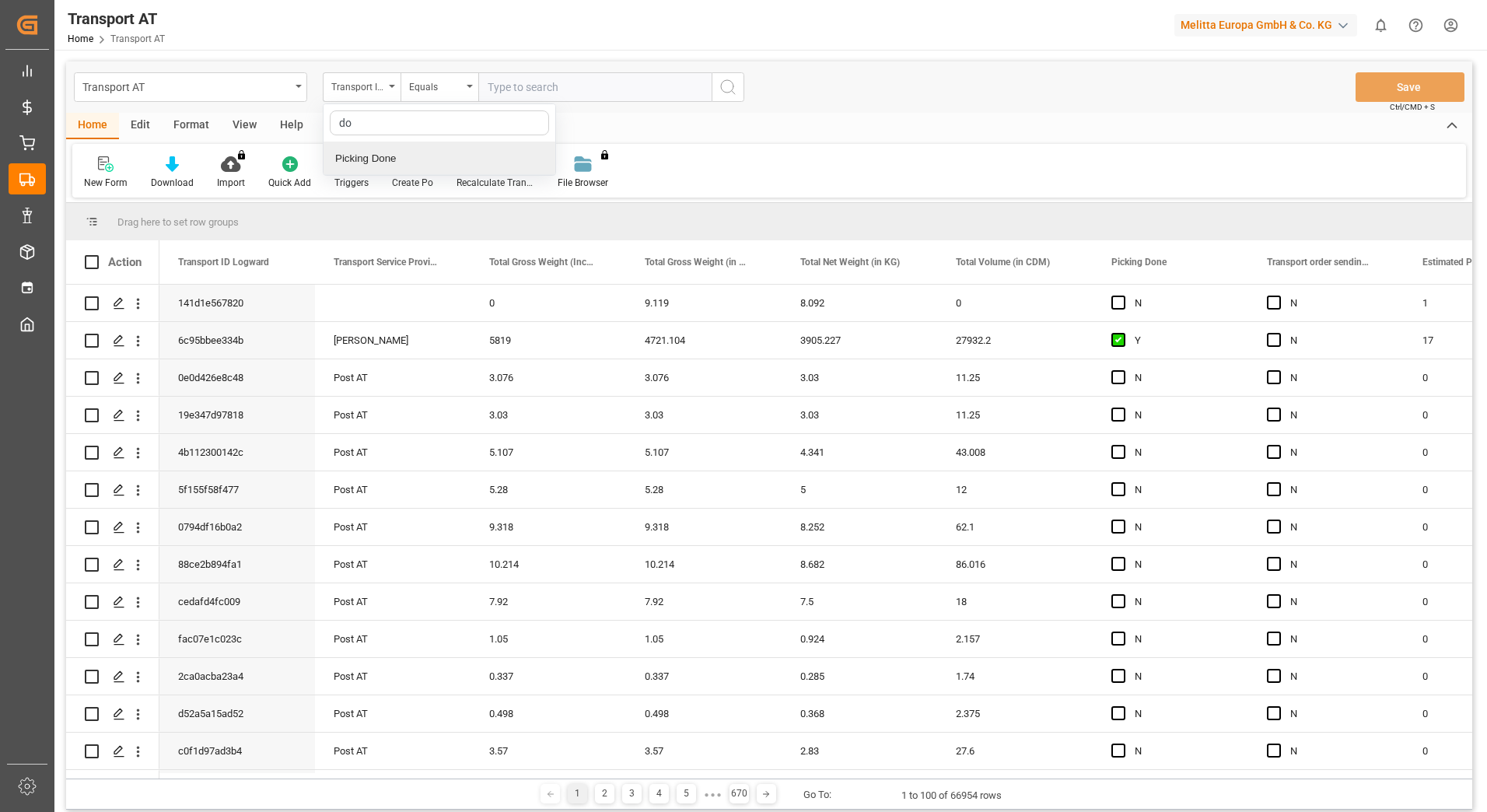
click at [408, 152] on div "Picking Done" at bounding box center [439, 158] width 232 height 33
click at [518, 89] on input "text" at bounding box center [595, 87] width 234 height 30
type input ">"
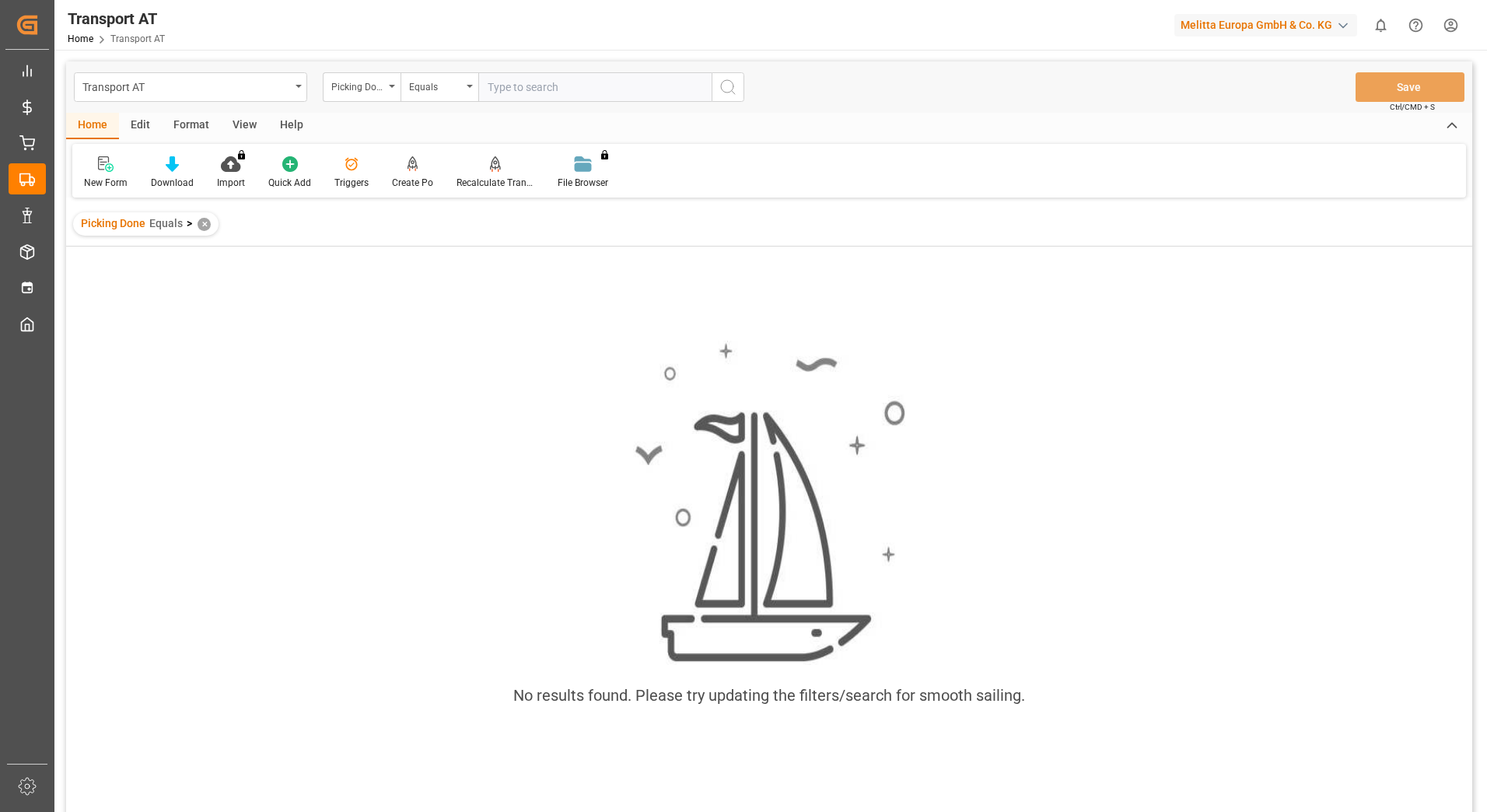
click at [199, 226] on div "✕" at bounding box center [204, 224] width 13 height 13
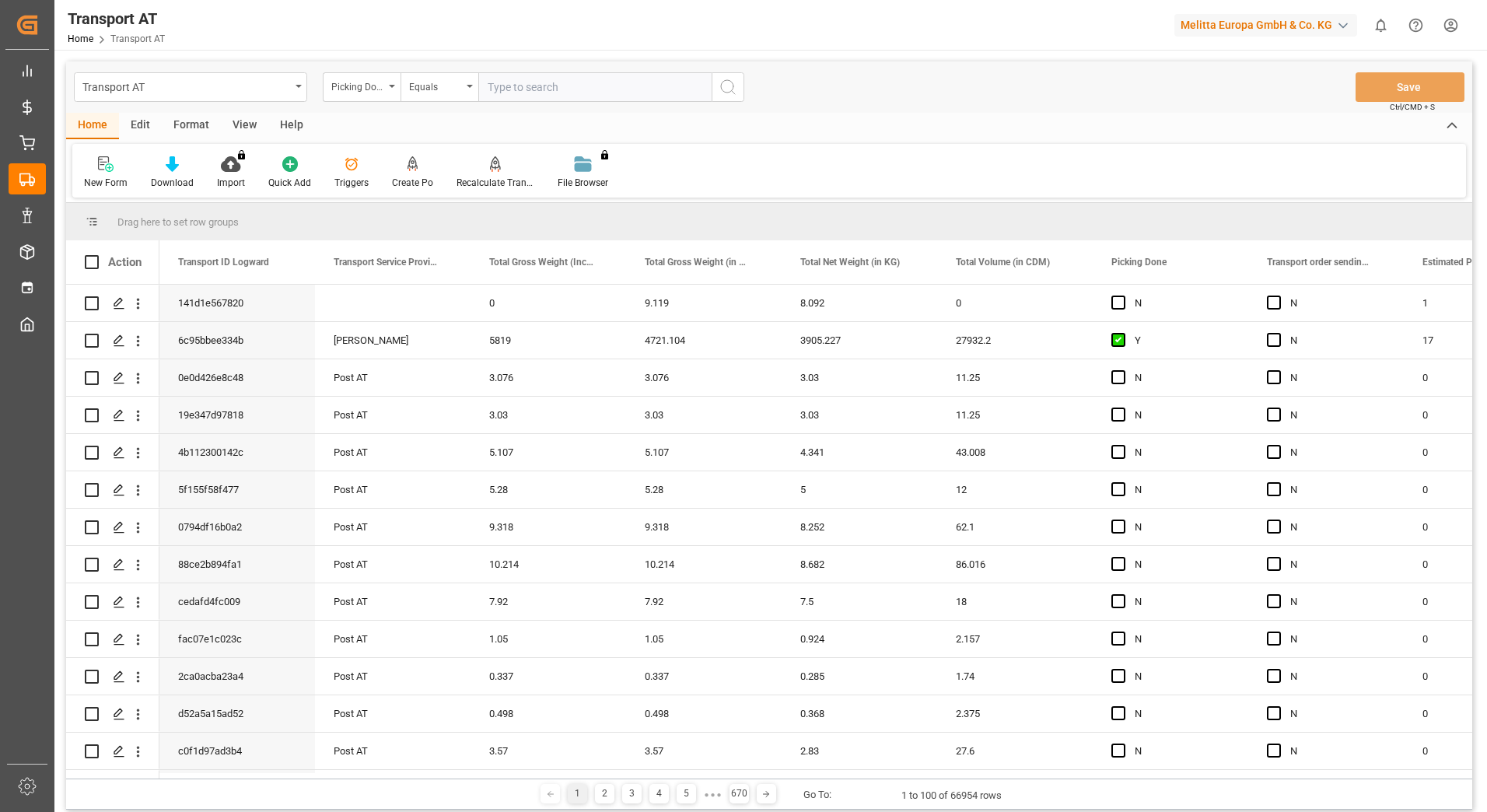
click at [390, 88] on div "Picking Done" at bounding box center [362, 87] width 78 height 30
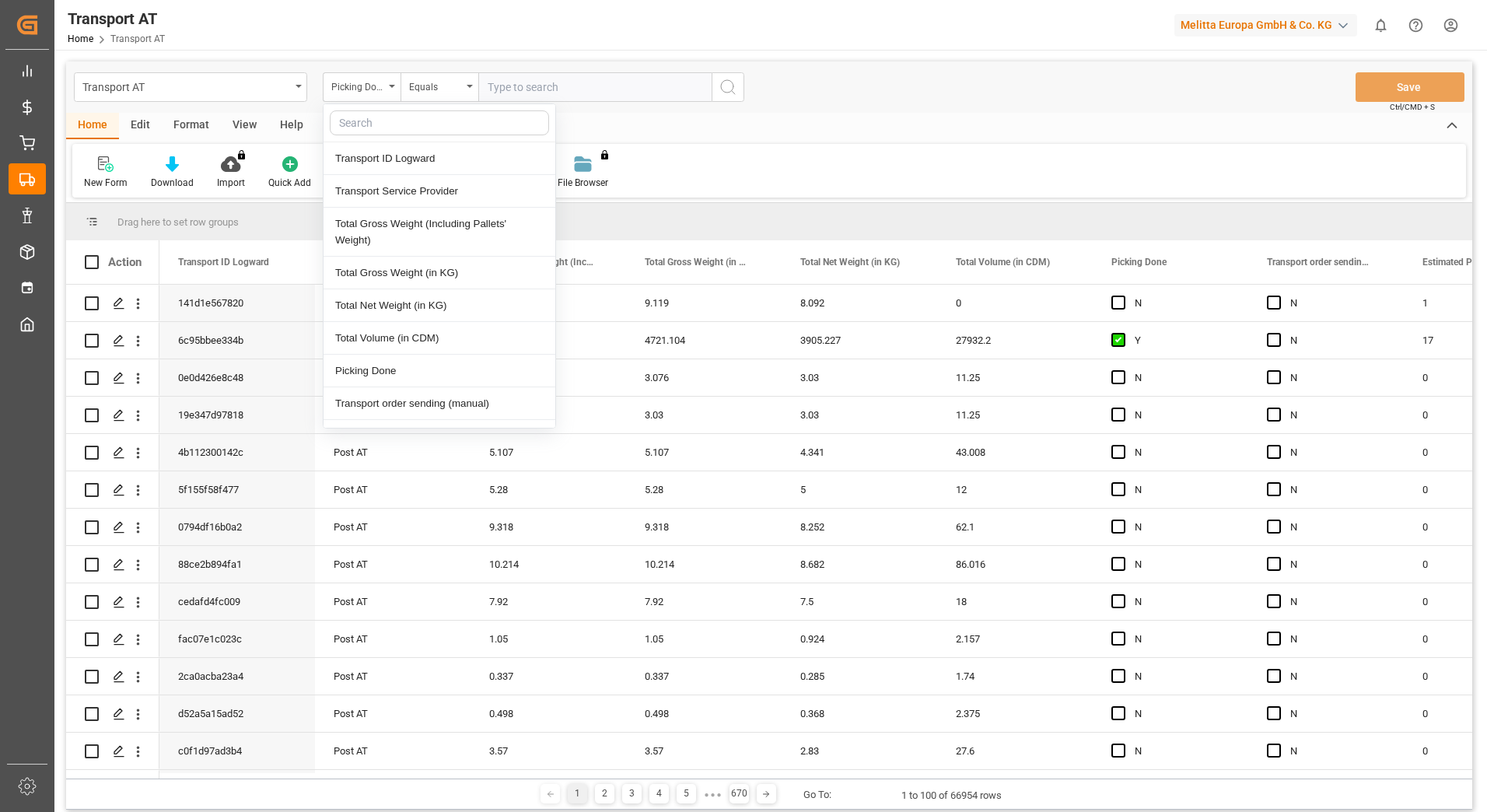
click at [531, 87] on input "text" at bounding box center [595, 87] width 234 height 30
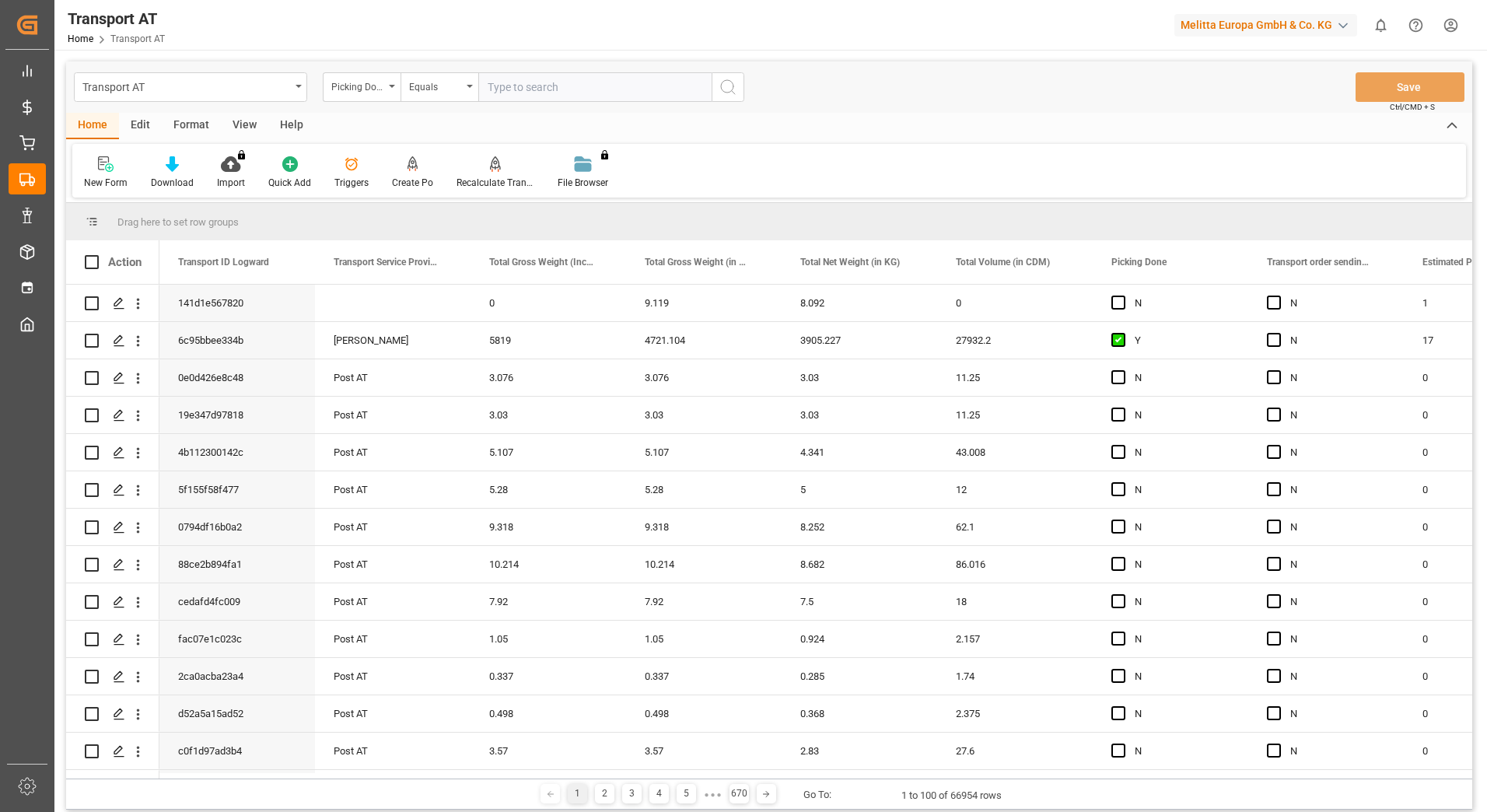
type input "Y"
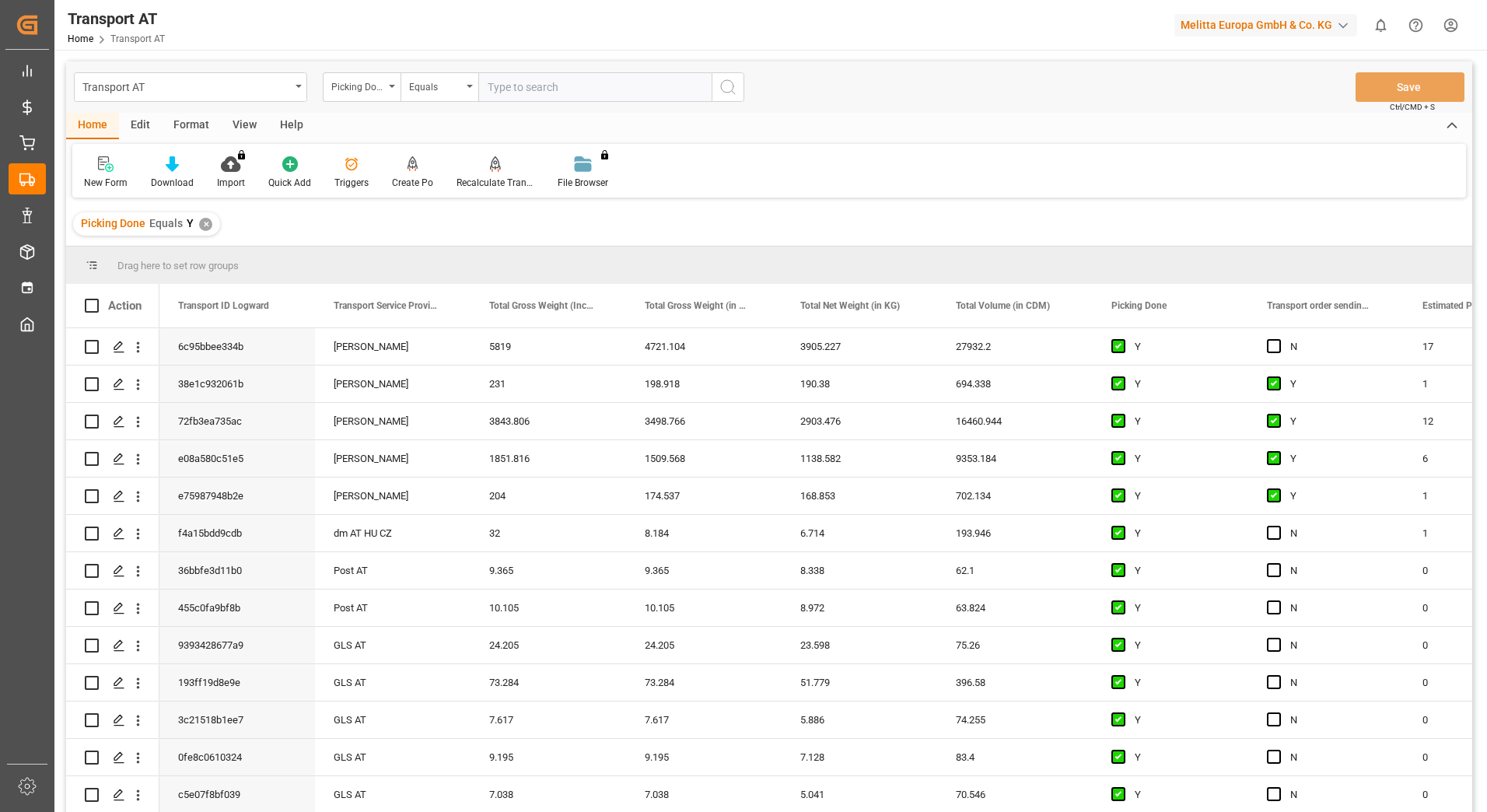
click at [392, 88] on div "Picking Done" at bounding box center [362, 87] width 78 height 30
type input "manu"
click at [438, 144] on div "Transport order sending (manual)" at bounding box center [439, 158] width 232 height 33
click at [572, 91] on input "text" at bounding box center [595, 87] width 234 height 30
type input "N"
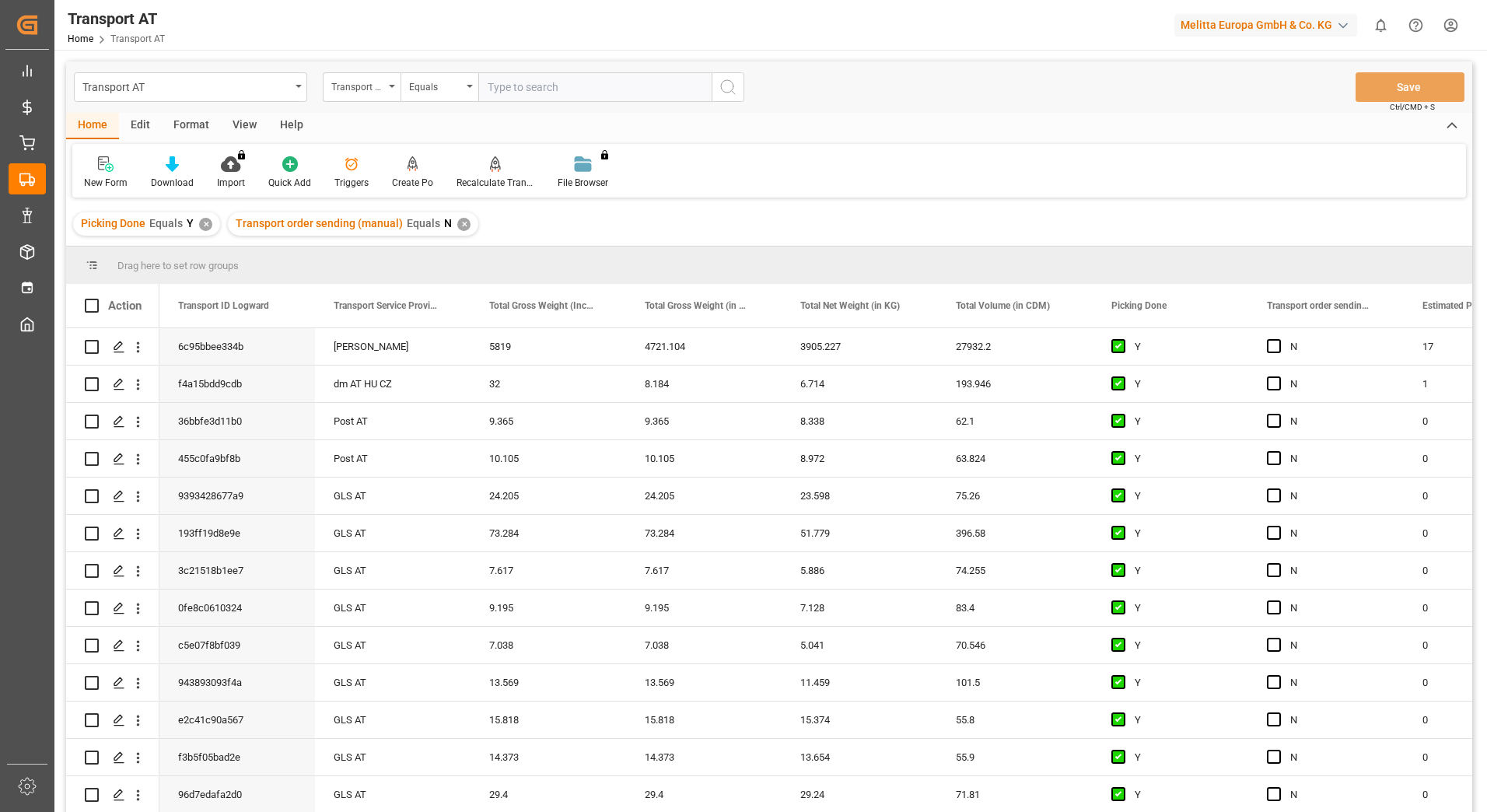
click at [291, 130] on div "Help" at bounding box center [292, 126] width 47 height 27
click at [255, 122] on div "View" at bounding box center [244, 126] width 48 height 27
click at [101, 171] on icon at bounding box center [100, 164] width 16 height 16
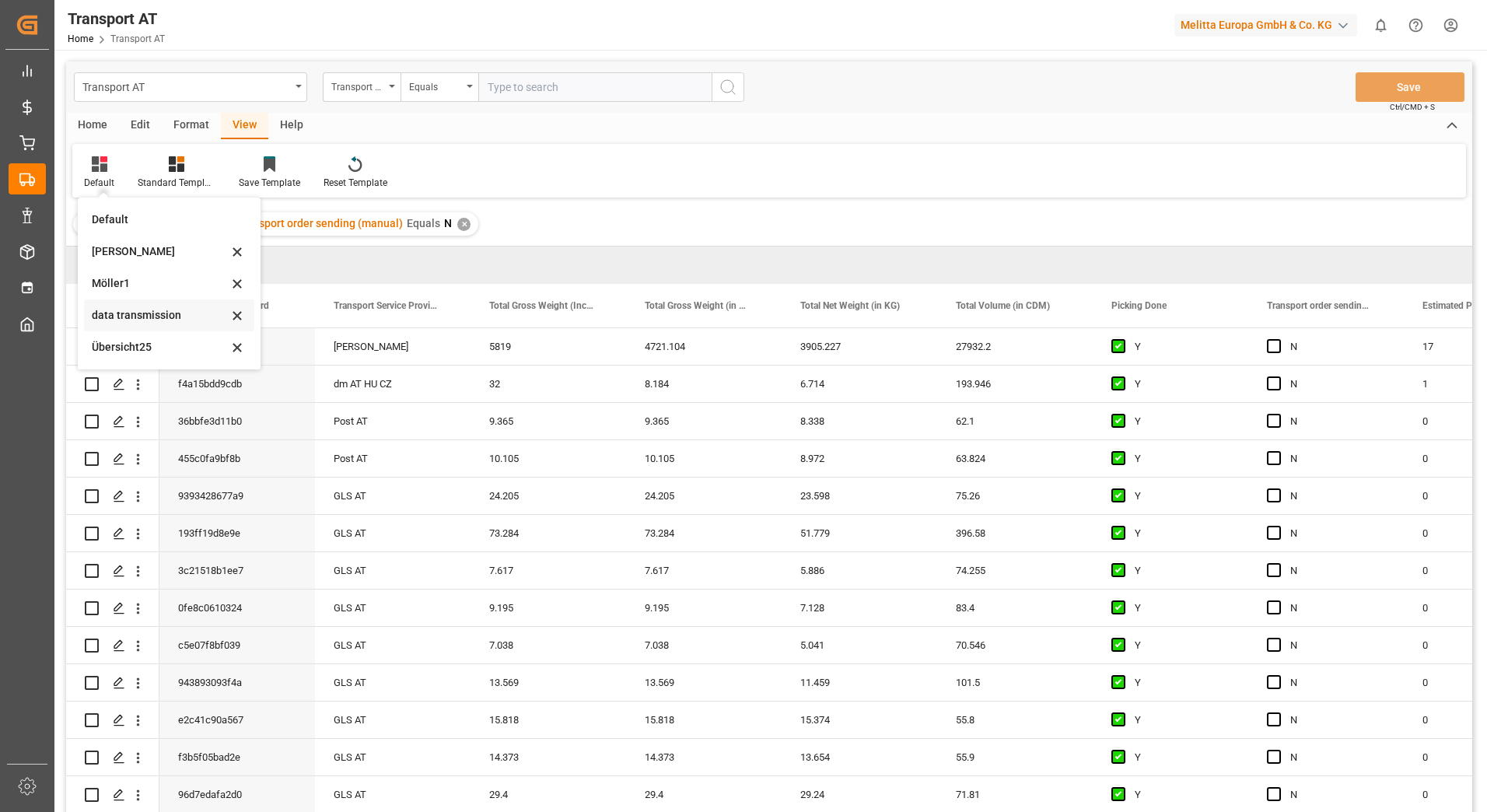
click at [113, 313] on div "data transmission" at bounding box center [160, 315] width 136 height 16
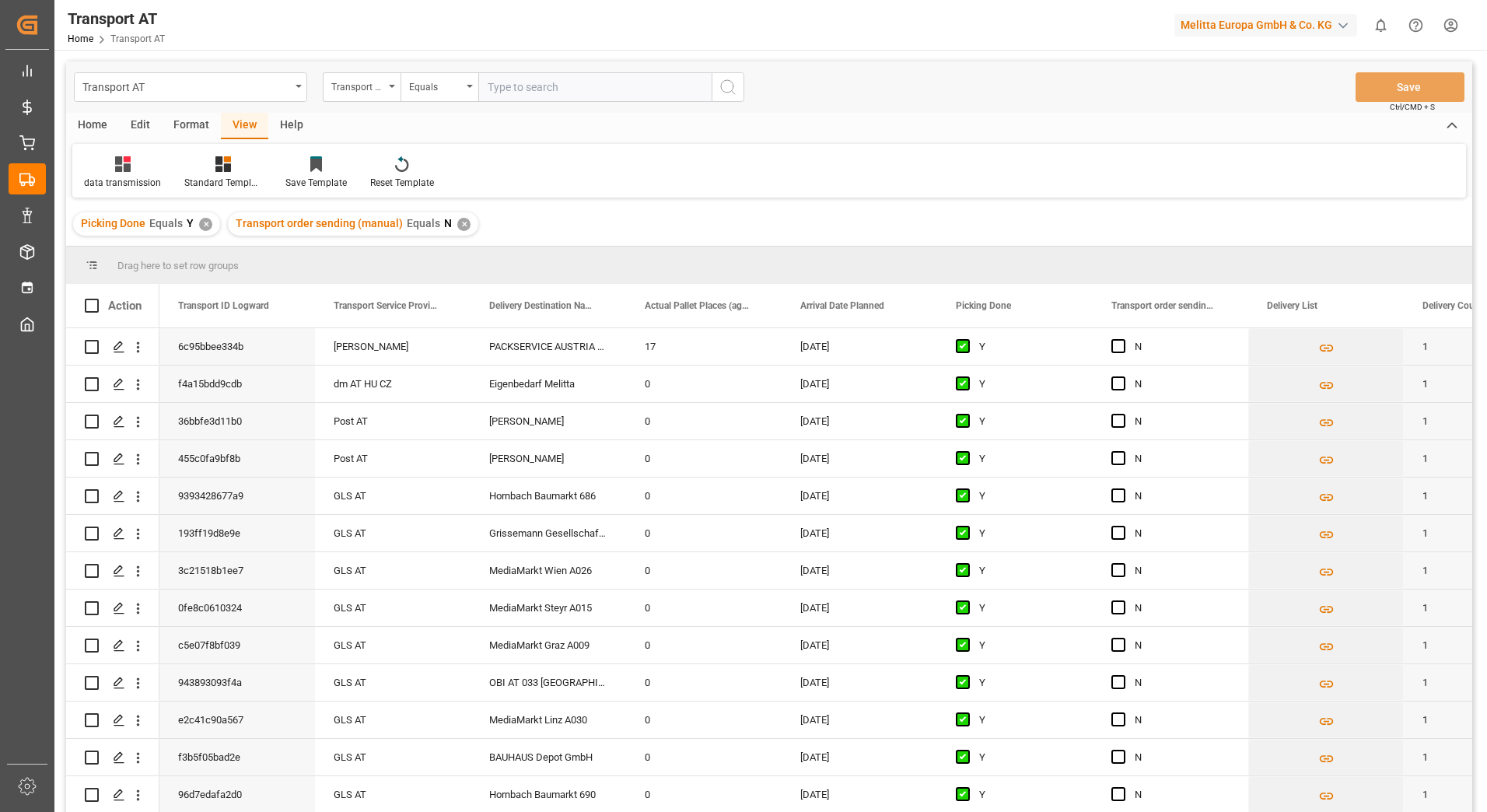
click at [93, 122] on div "Home" at bounding box center [93, 126] width 53 height 27
click at [1117, 345] on span "Press SPACE to select this row." at bounding box center [1118, 346] width 14 height 14
click at [1123, 339] on input "Press SPACE to select this row." at bounding box center [1123, 339] width 0 height 0
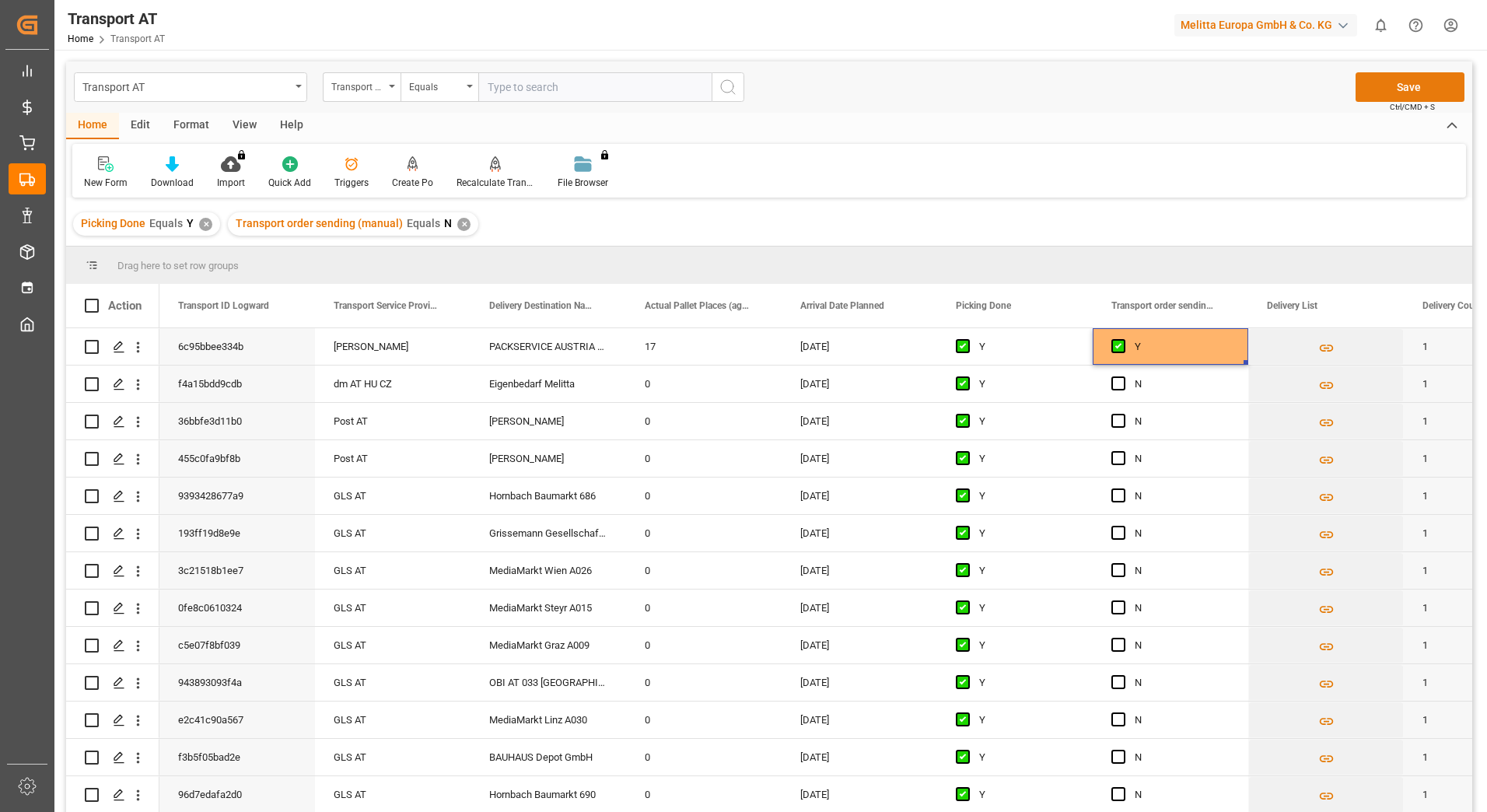
click at [1374, 81] on button "Save" at bounding box center [1410, 87] width 109 height 30
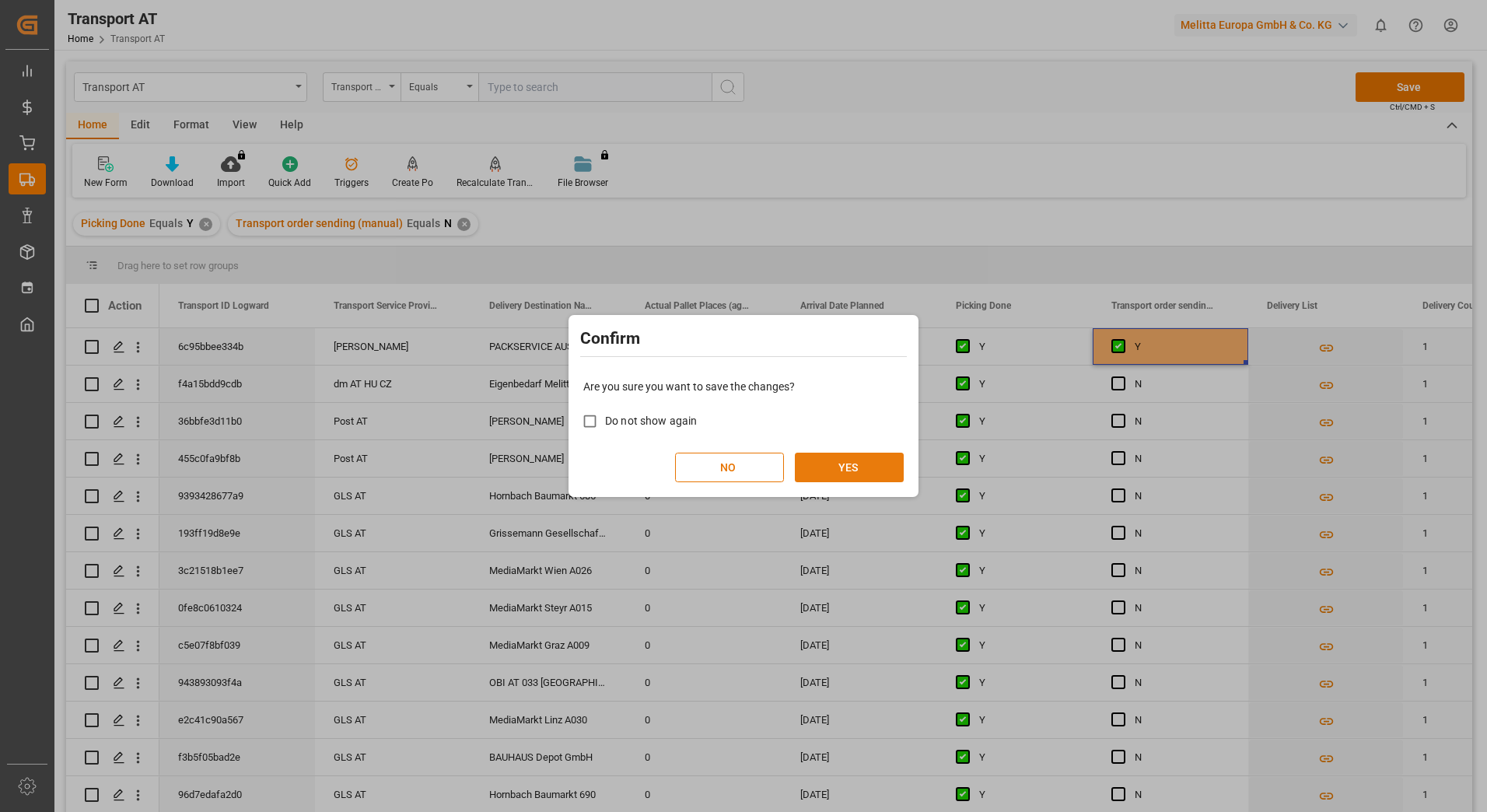
click at [872, 472] on button "YES" at bounding box center [849, 468] width 109 height 30
